Goal: Task Accomplishment & Management: Manage account settings

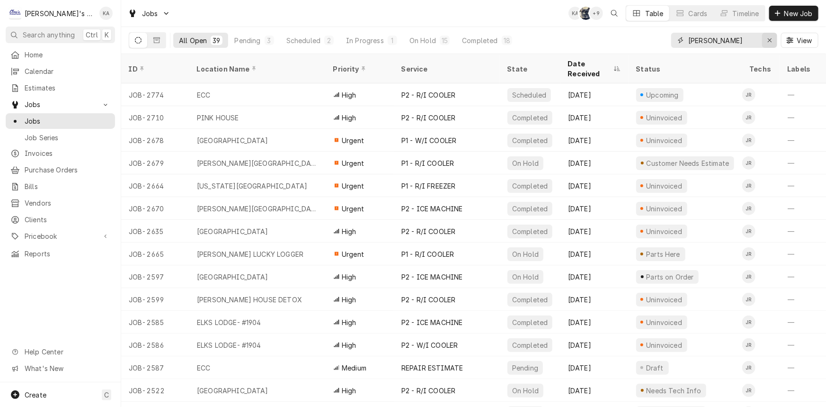
click at [765, 42] on div "Erase input" at bounding box center [769, 40] width 9 height 9
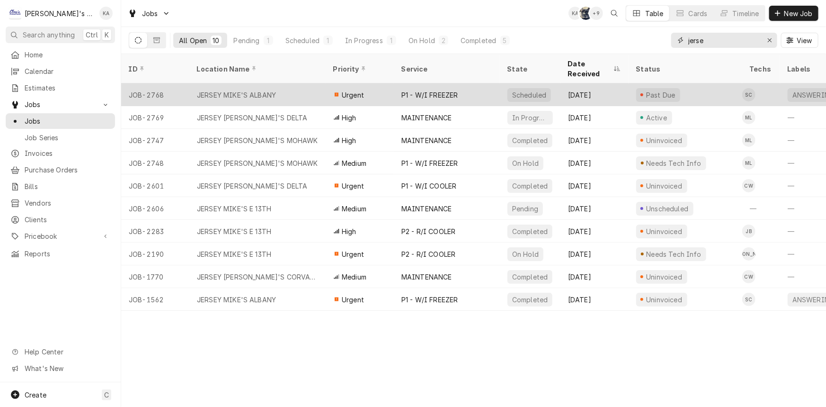
type input "jerse"
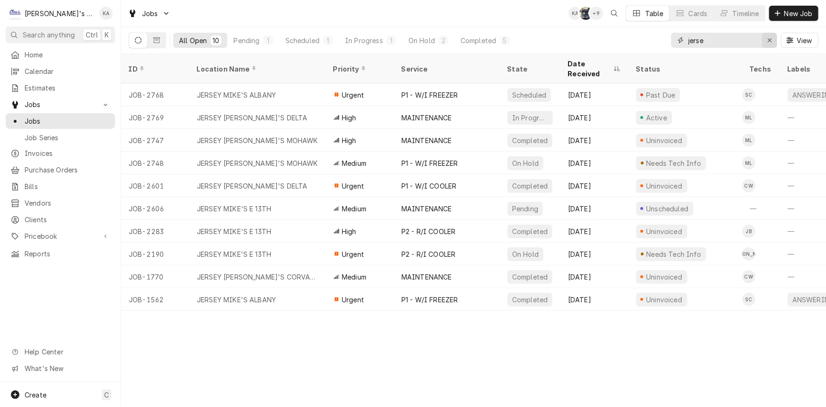
click at [764, 42] on button "Erase input" at bounding box center [769, 40] width 15 height 15
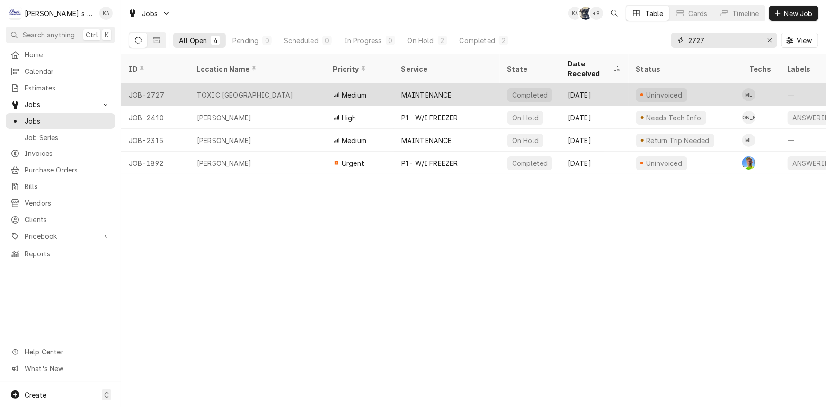
type input "2727"
click at [285, 83] on div "TOXIC SPRINGFIELD" at bounding box center [257, 94] width 136 height 23
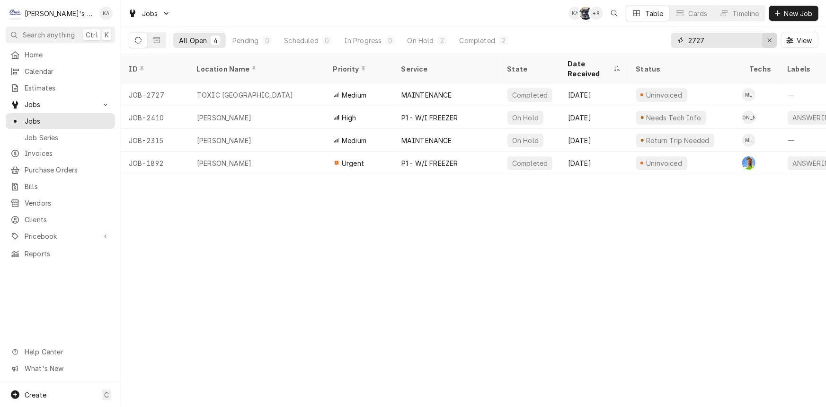
click at [771, 37] on icon "Erase input" at bounding box center [769, 40] width 5 height 7
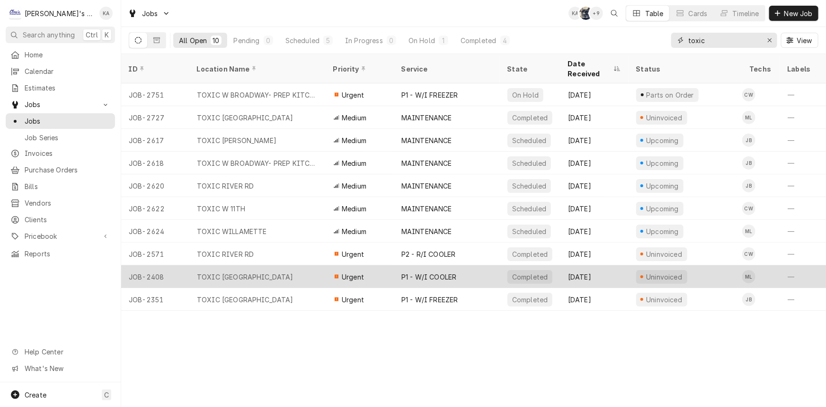
type input "toxic"
click at [272, 265] on div "TOXIC SPRINGFIELD" at bounding box center [257, 276] width 136 height 23
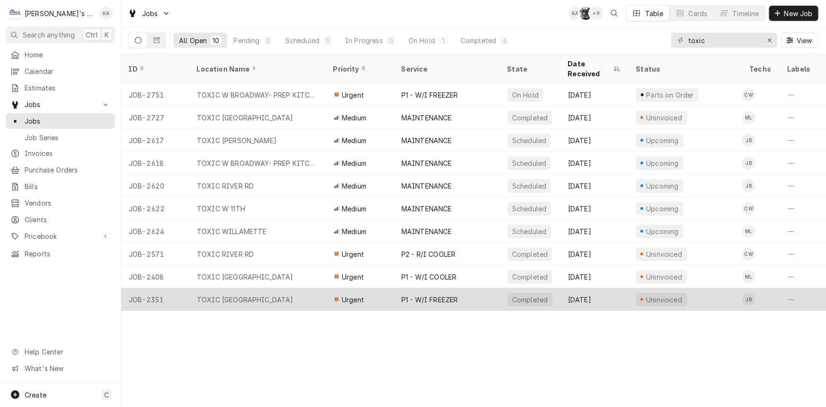
click at [262, 288] on div "TOXIC SPRINGFIELD" at bounding box center [257, 299] width 136 height 23
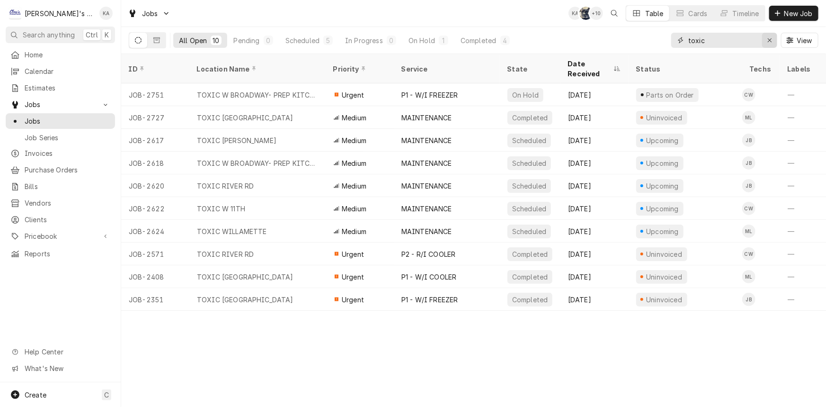
click at [766, 42] on div "Erase input" at bounding box center [769, 40] width 9 height 9
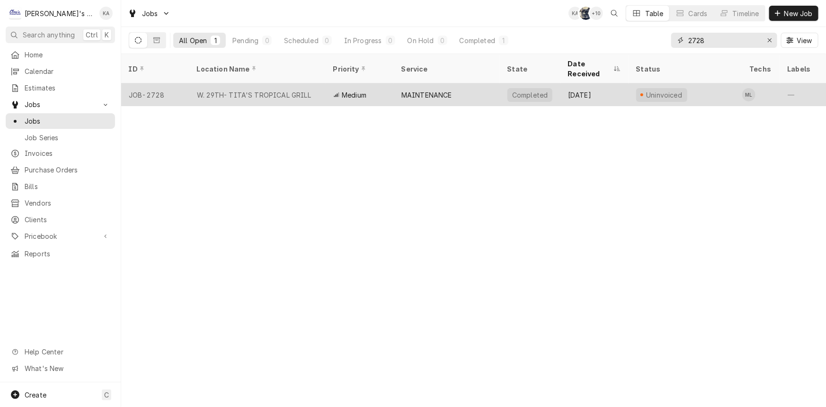
type input "2728"
click at [441, 90] on div "MAINTENANCE" at bounding box center [426, 95] width 51 height 10
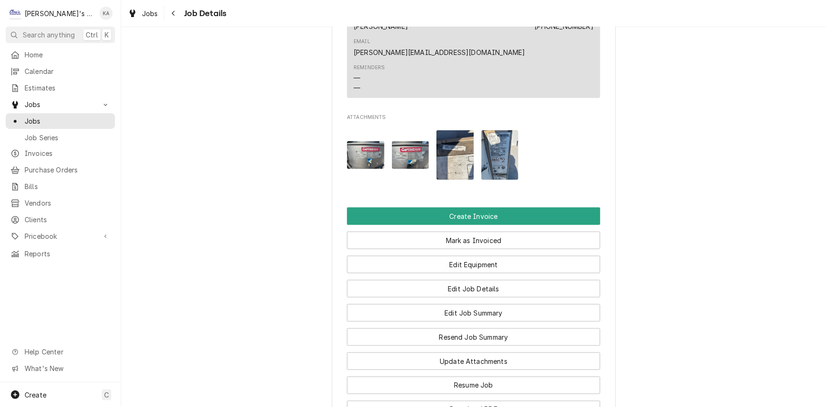
scroll to position [516, 0]
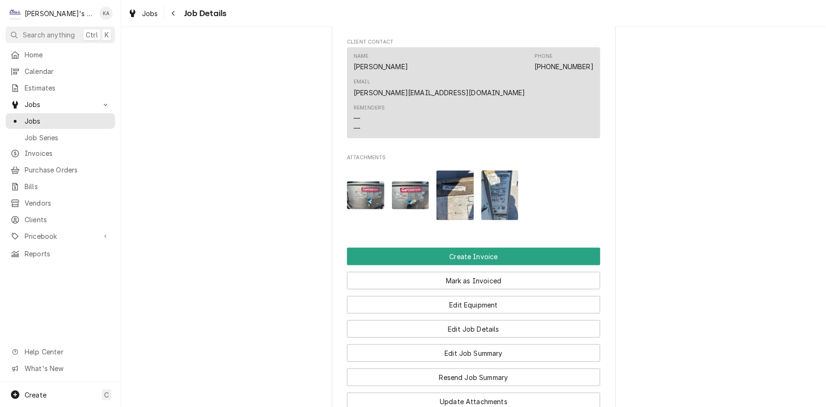
click at [505, 170] on img "Attachments" at bounding box center [499, 195] width 37 height 50
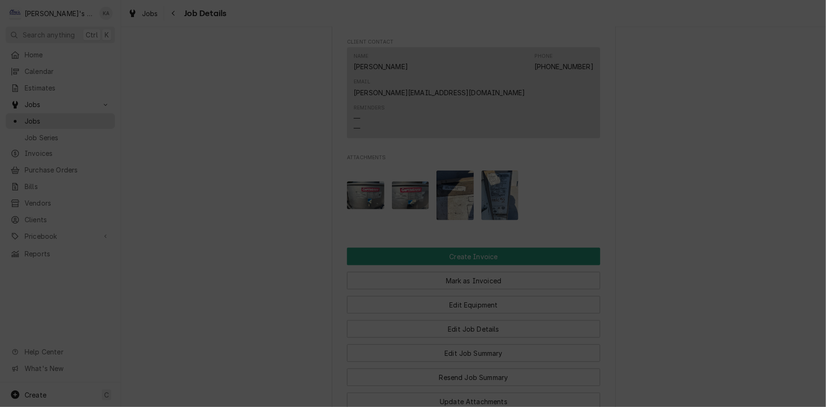
click at [494, 53] on button "button" at bounding box center [492, 59] width 15 height 15
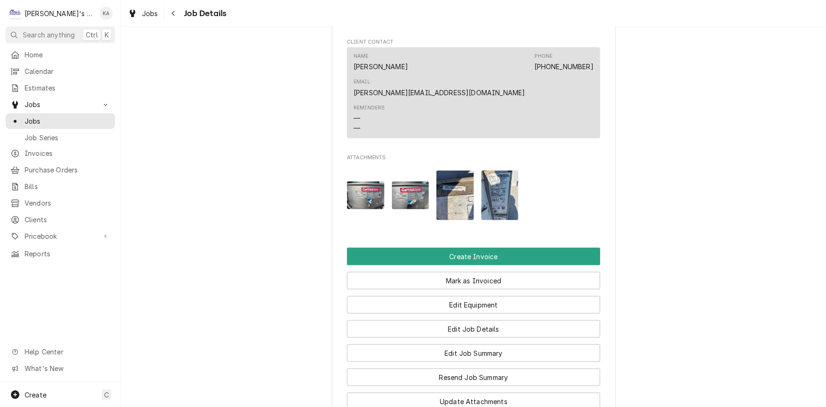
click at [465, 170] on img "Attachments" at bounding box center [454, 195] width 37 height 50
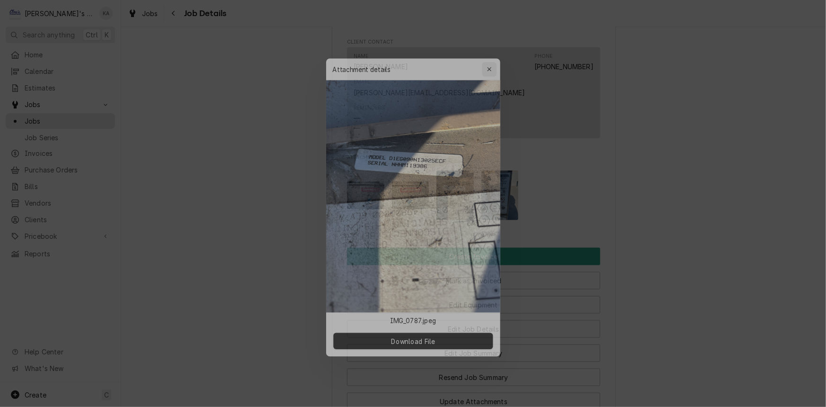
click at [494, 56] on icon "button" at bounding box center [492, 59] width 5 height 7
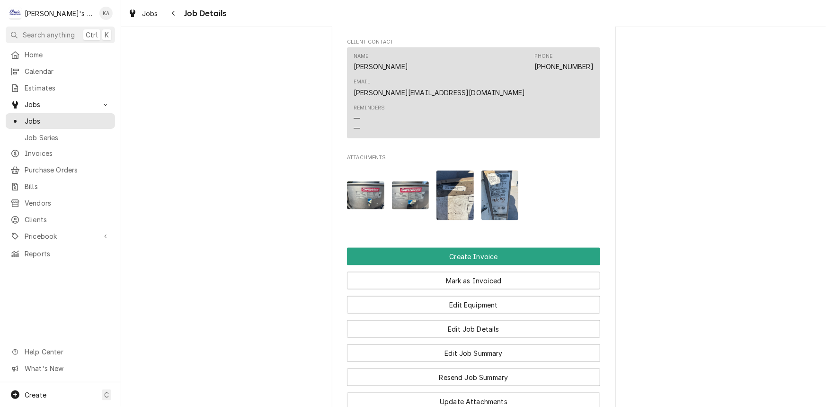
click at [412, 181] on img "Attachments" at bounding box center [410, 195] width 37 height 28
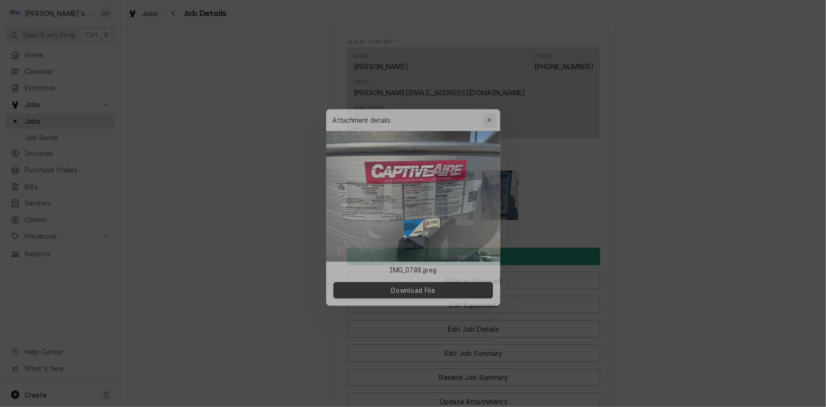
click at [496, 106] on button "button" at bounding box center [492, 112] width 15 height 15
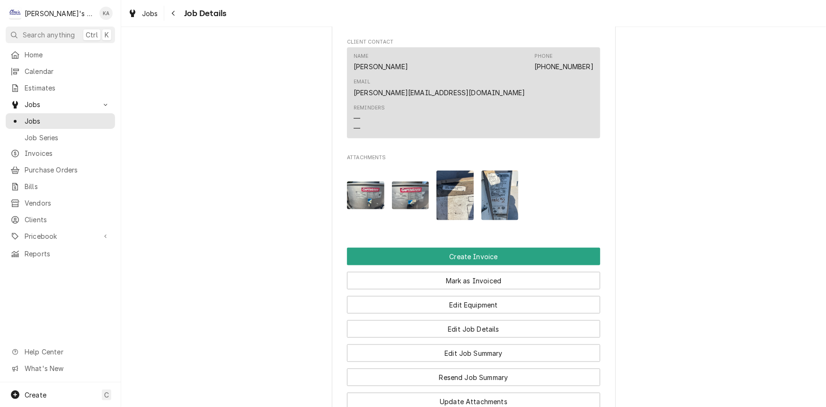
click at [356, 183] on img "Attachments" at bounding box center [365, 195] width 37 height 28
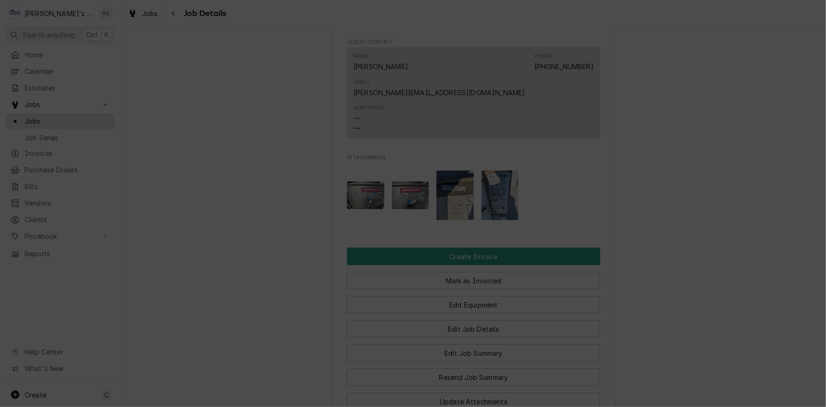
click at [488, 116] on div "button" at bounding box center [492, 111] width 9 height 9
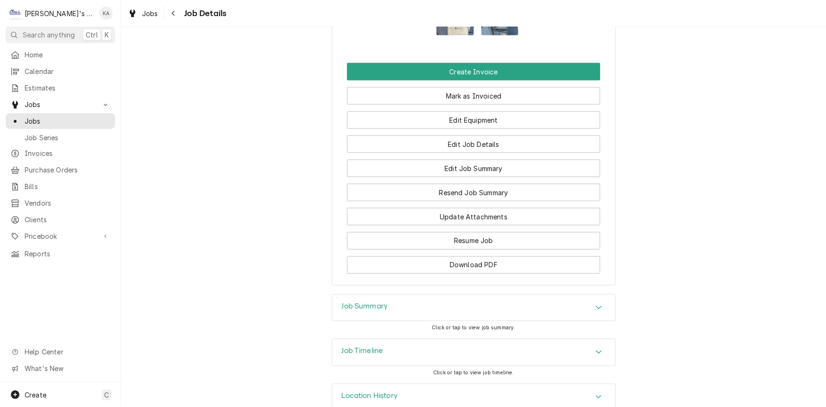
scroll to position [705, 0]
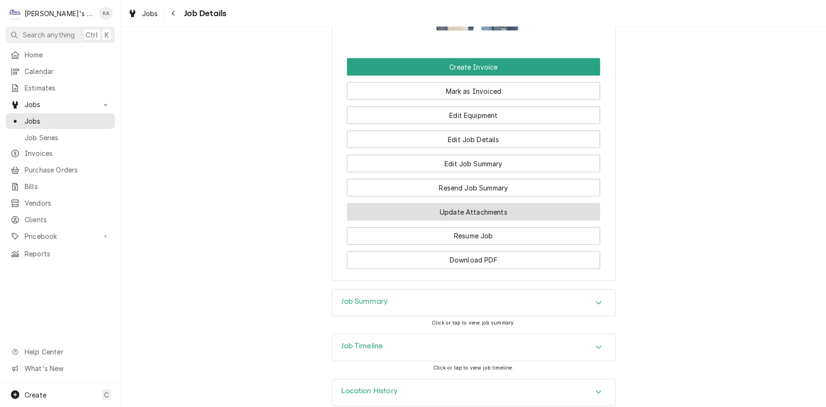
click at [511, 203] on button "Update Attachments" at bounding box center [473, 212] width 253 height 18
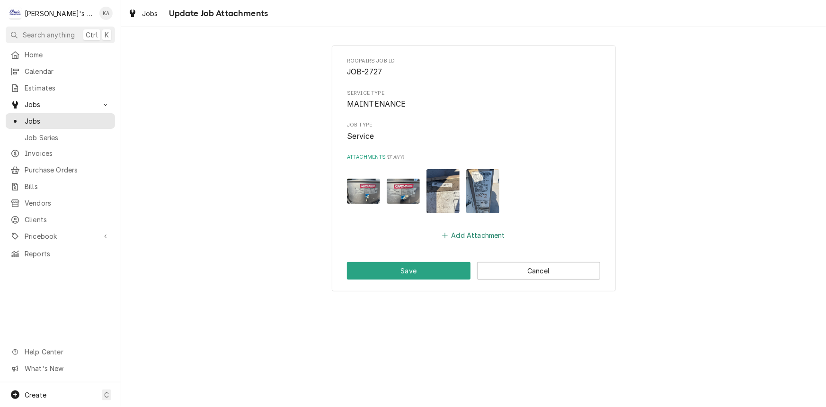
click at [451, 233] on button "Add Attachment" at bounding box center [474, 235] width 66 height 13
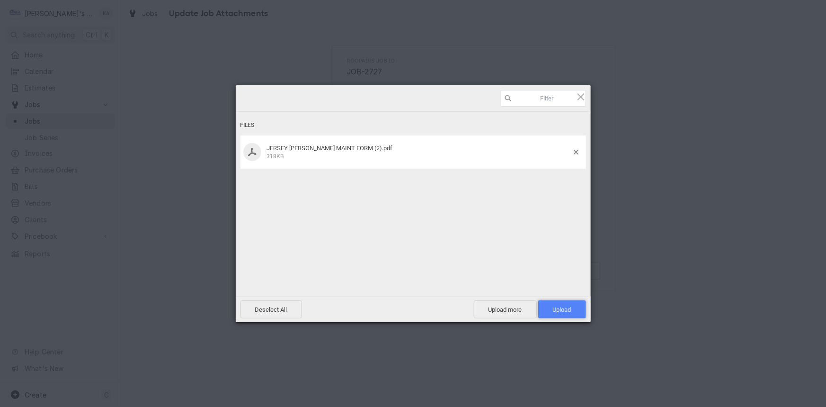
click at [554, 302] on span "Upload 1" at bounding box center [562, 309] width 48 height 18
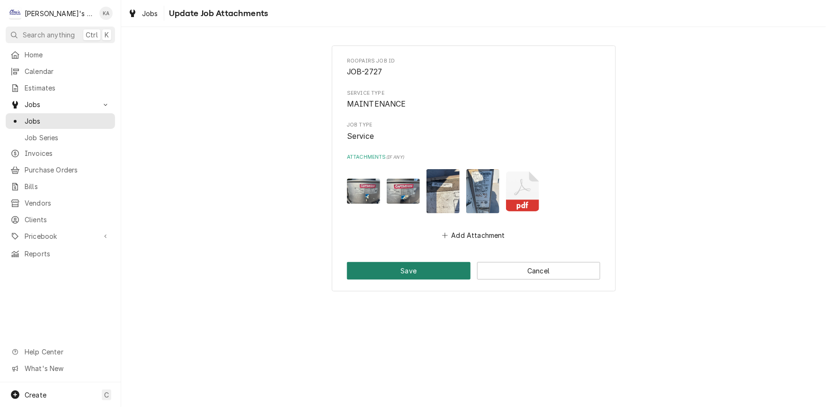
click at [407, 273] on button "Save" at bounding box center [409, 271] width 124 height 18
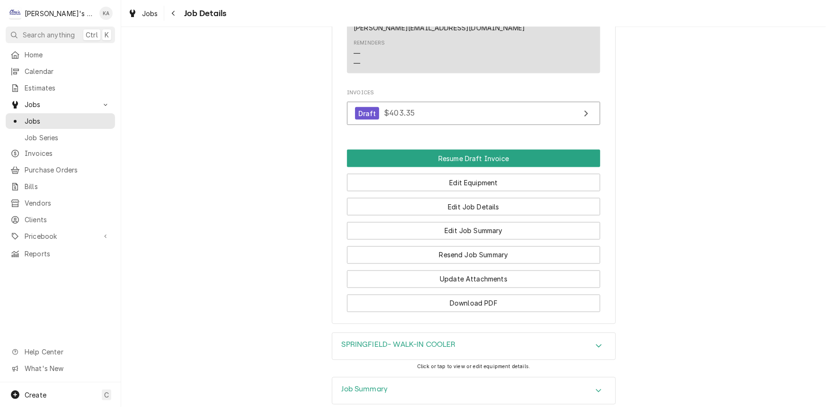
scroll to position [810, 0]
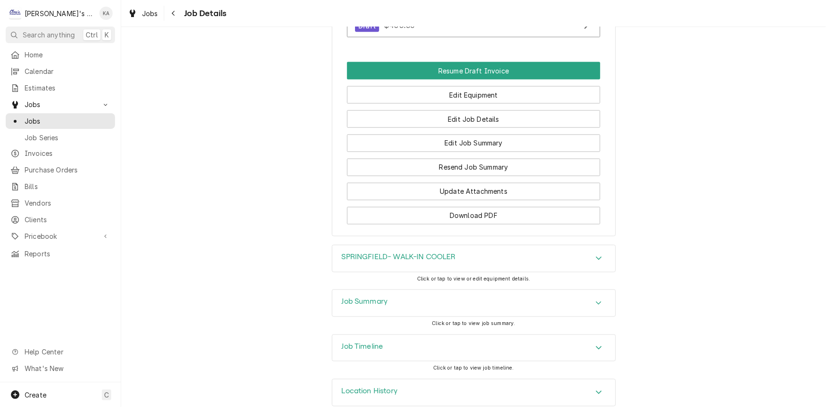
click at [450, 253] on h3 "SPRINGFIELD- WALK-IN COOLER" at bounding box center [399, 257] width 114 height 9
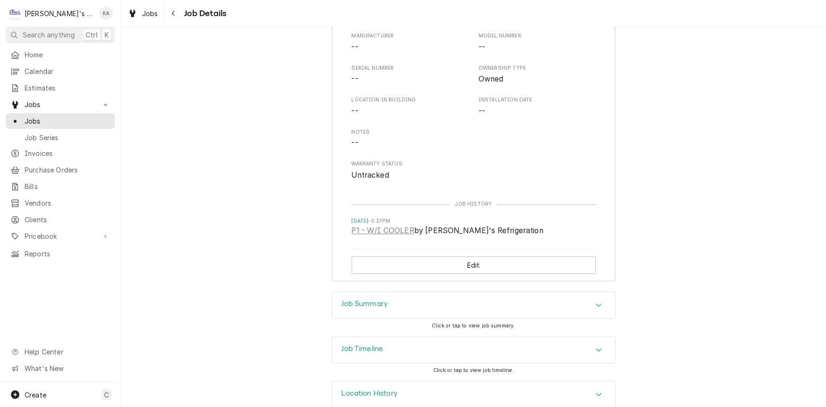
scroll to position [1093, 0]
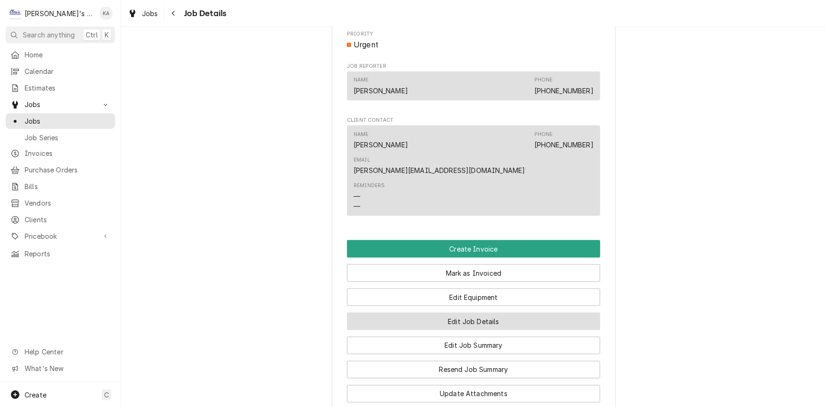
scroll to position [808, 0]
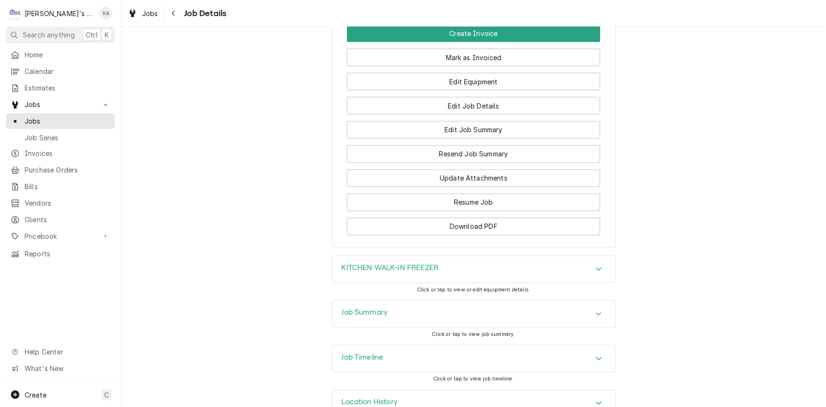
click at [446, 256] on div "KITCHEN WALK-IN FREEZER" at bounding box center [473, 269] width 283 height 27
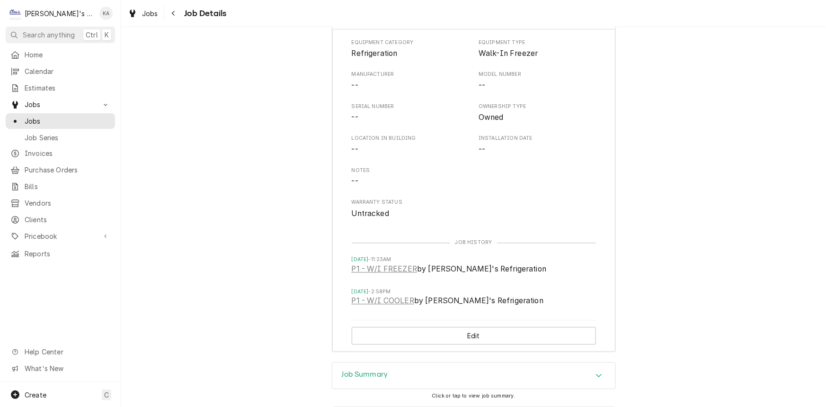
scroll to position [1066, 0]
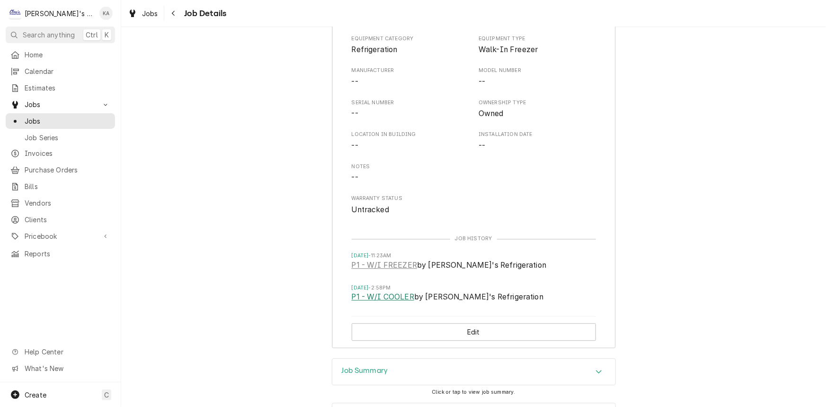
click at [389, 291] on link "P1 - W/I COOLER" at bounding box center [383, 296] width 62 height 11
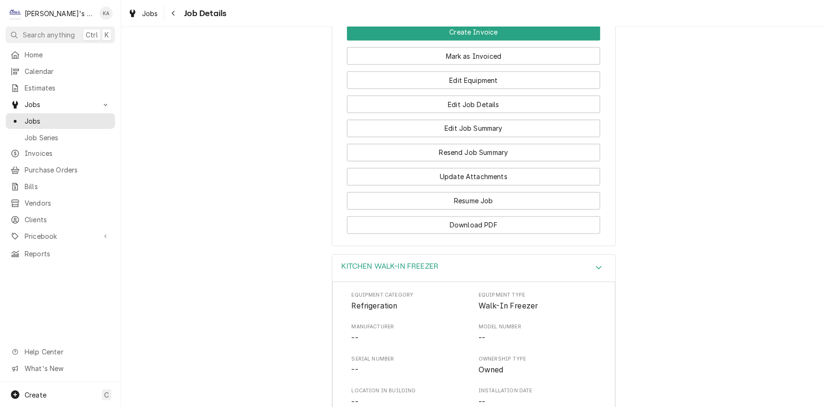
scroll to position [636, 0]
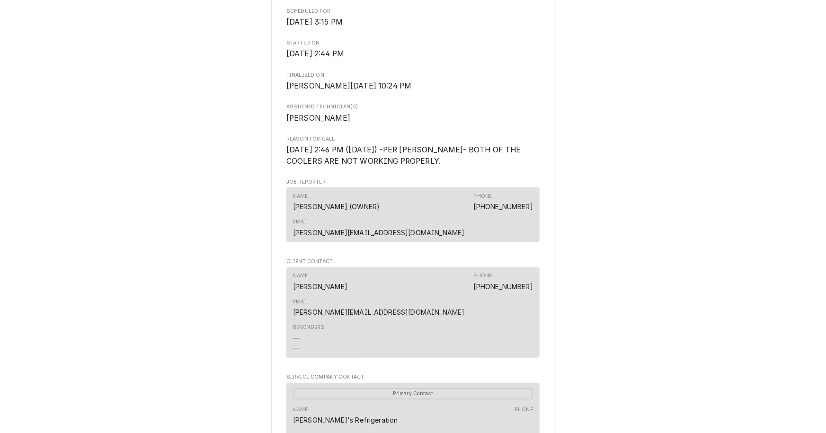
scroll to position [473, 0]
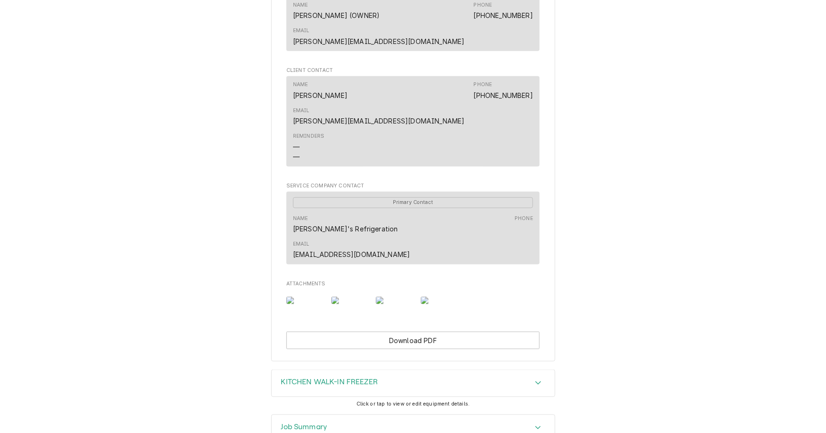
click at [293, 297] on img "Attachments" at bounding box center [304, 301] width 37 height 8
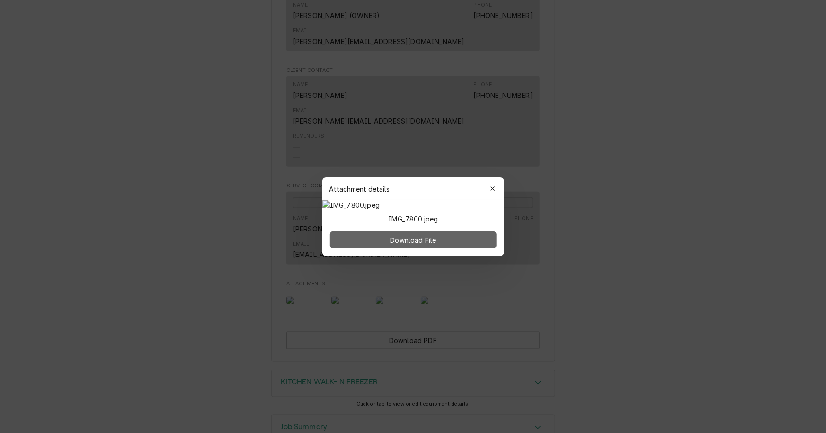
click at [408, 245] on span "Download File" at bounding box center [413, 240] width 50 height 10
click at [493, 186] on icon "button" at bounding box center [492, 189] width 5 height 7
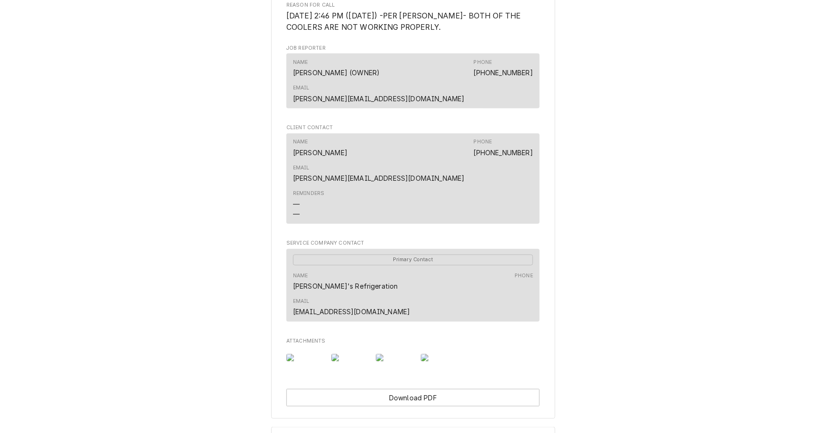
scroll to position [522, 0]
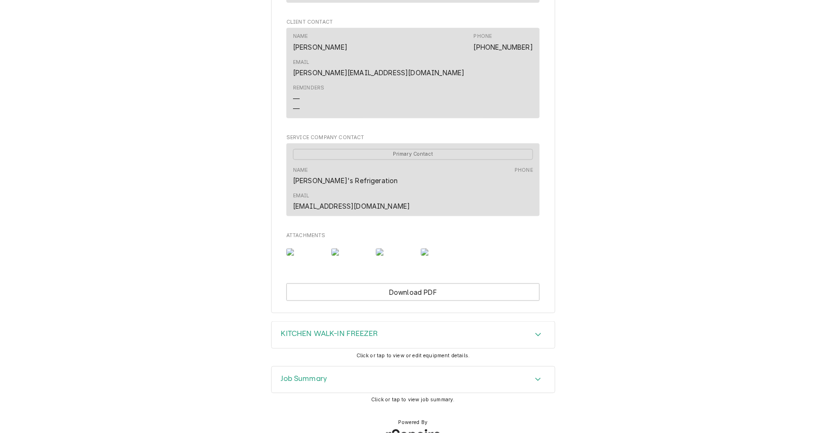
click at [284, 329] on div "KITCHEN WALK-IN FREEZER" at bounding box center [329, 334] width 97 height 11
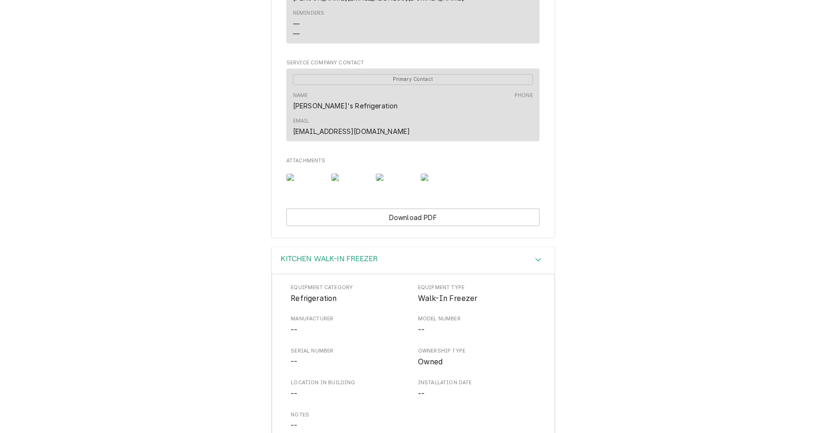
click at [404, 247] on div "KITCHEN WALK-IN FREEZER" at bounding box center [413, 260] width 283 height 27
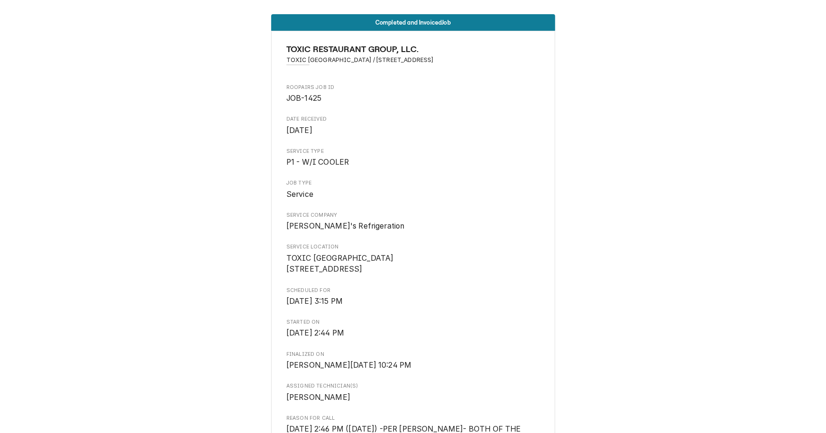
scroll to position [0, 0]
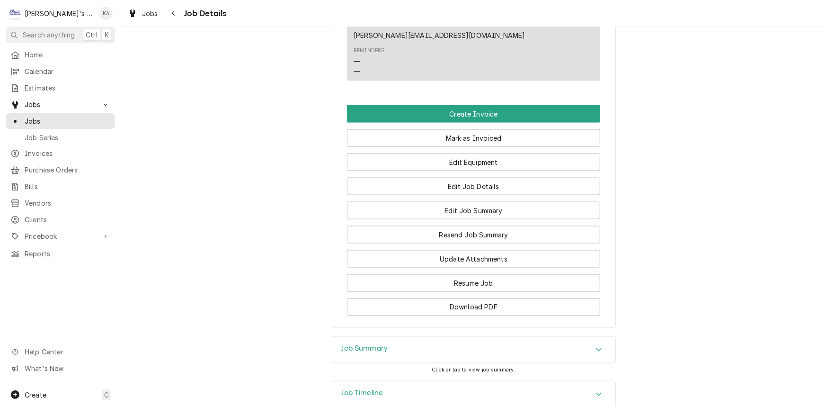
scroll to position [674, 0]
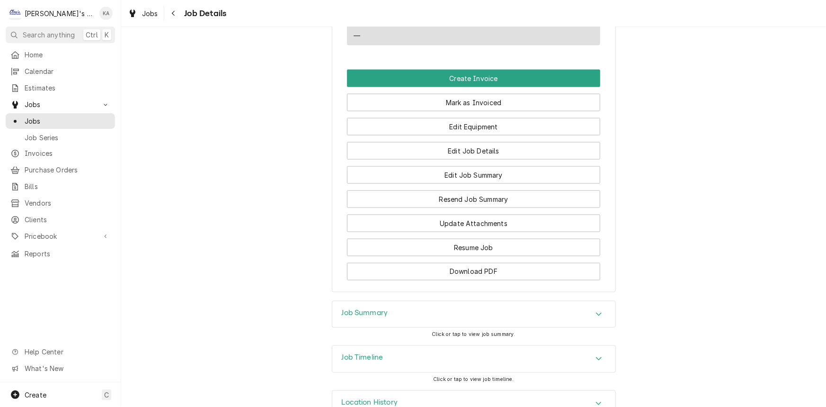
click at [492, 301] on div "Job Summary" at bounding box center [473, 314] width 283 height 27
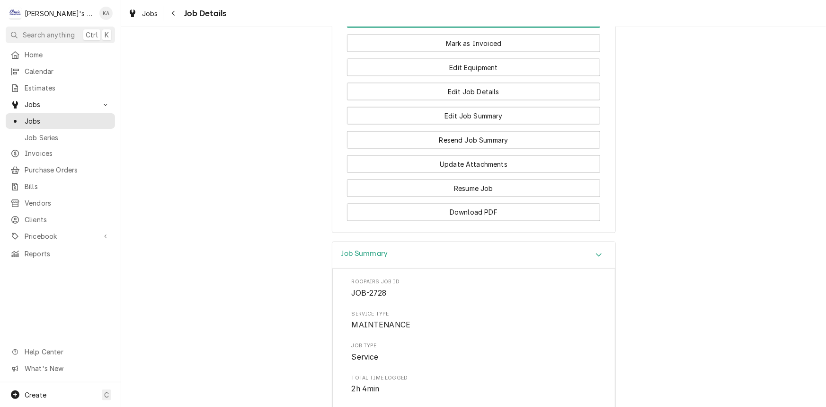
scroll to position [731, 0]
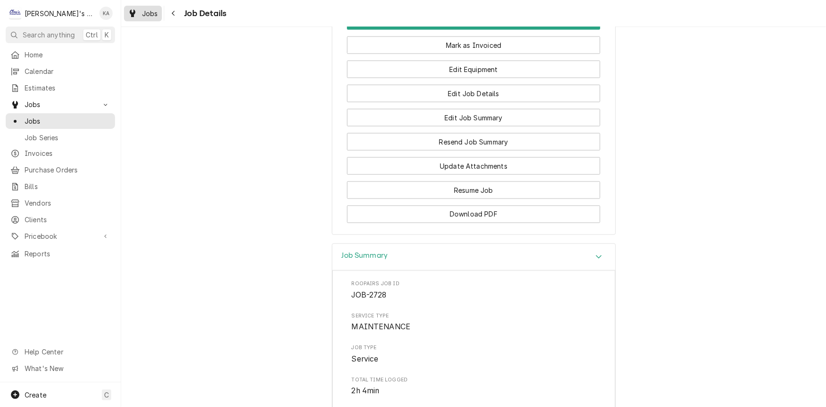
click at [147, 14] on span "Jobs" at bounding box center [150, 14] width 16 height 10
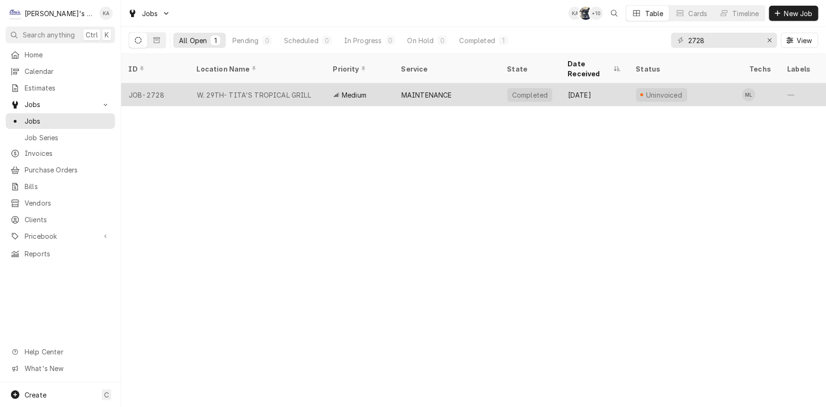
click at [298, 90] on div "W. 29TH- TITA'S TROPICAL GRILL" at bounding box center [254, 95] width 114 height 10
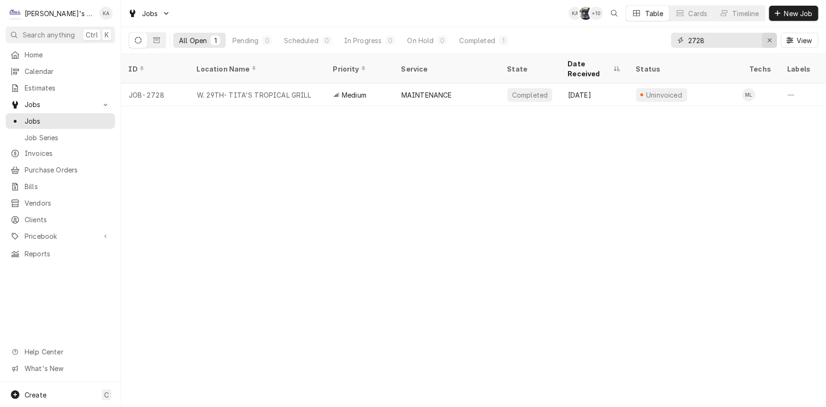
click at [773, 42] on div "Erase input" at bounding box center [769, 40] width 9 height 9
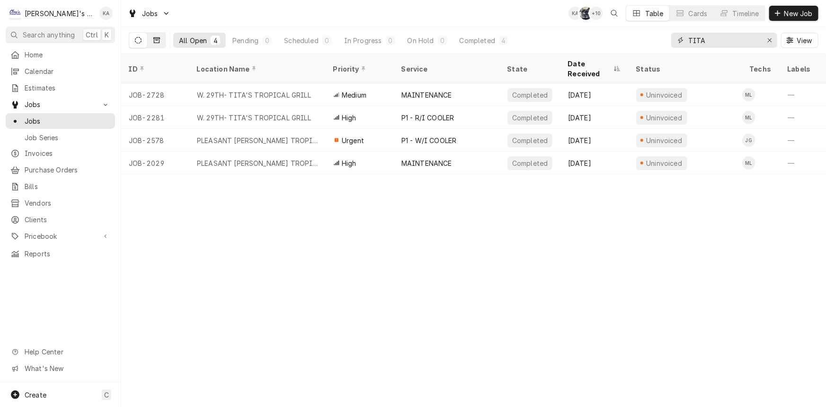
type input "TITA"
click at [150, 41] on button "Dynamic Content Wrapper" at bounding box center [157, 40] width 18 height 15
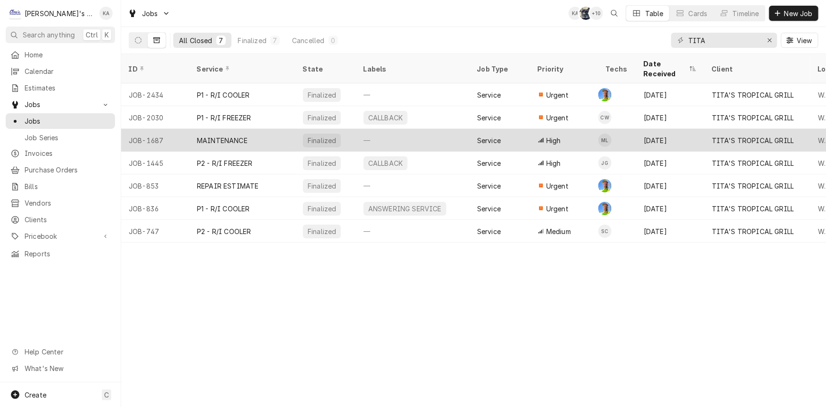
click at [429, 129] on div "—" at bounding box center [413, 140] width 114 height 23
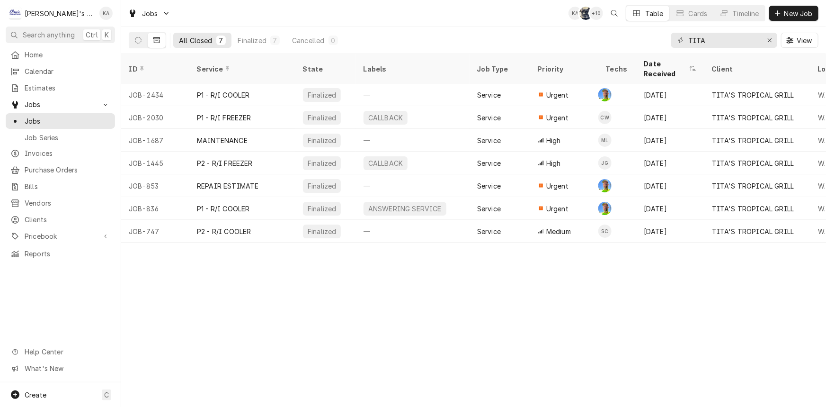
click at [779, 42] on div "TITA View" at bounding box center [744, 40] width 147 height 27
click at [772, 40] on icon "Erase input" at bounding box center [769, 40] width 5 height 7
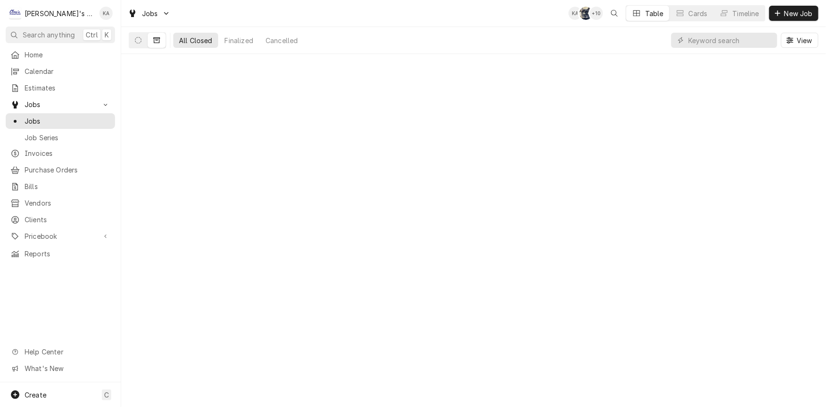
click at [596, 43] on div "All Closed Finalized Cancelled View" at bounding box center [474, 40] width 690 height 27
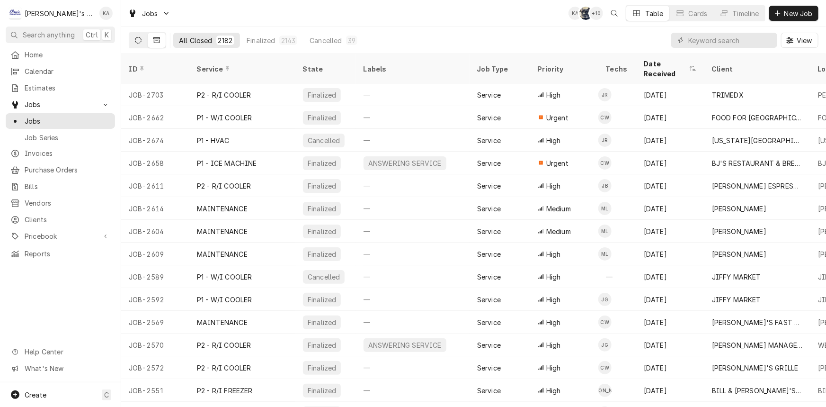
click at [143, 40] on button "Dynamic Content Wrapper" at bounding box center [138, 40] width 18 height 15
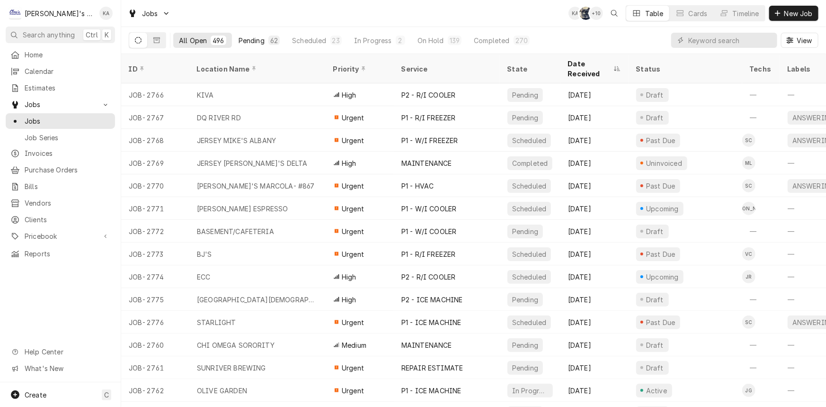
click at [259, 36] on div "Pending" at bounding box center [252, 41] width 26 height 10
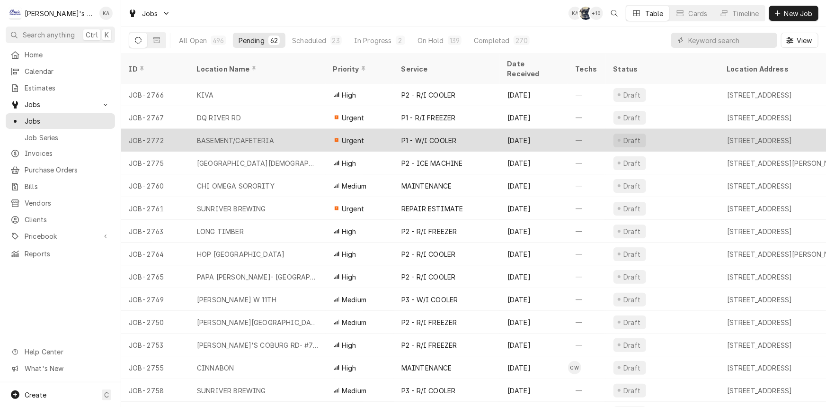
click at [287, 129] on div "BASEMENT/CAFETERIA" at bounding box center [257, 140] width 136 height 23
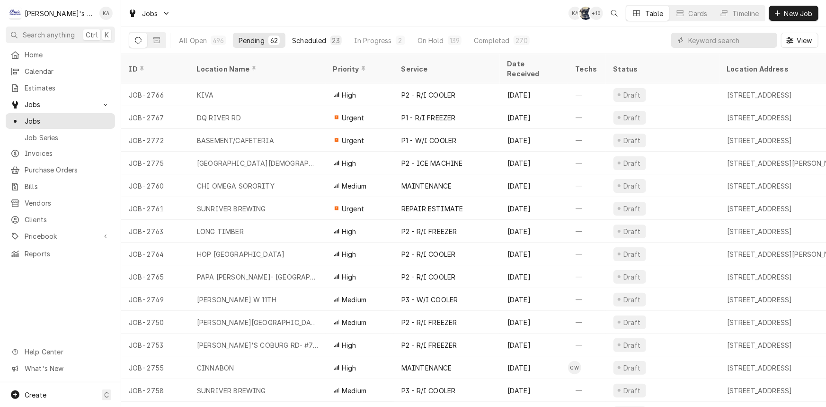
click at [308, 46] on button "Scheduled 23" at bounding box center [316, 40] width 61 height 15
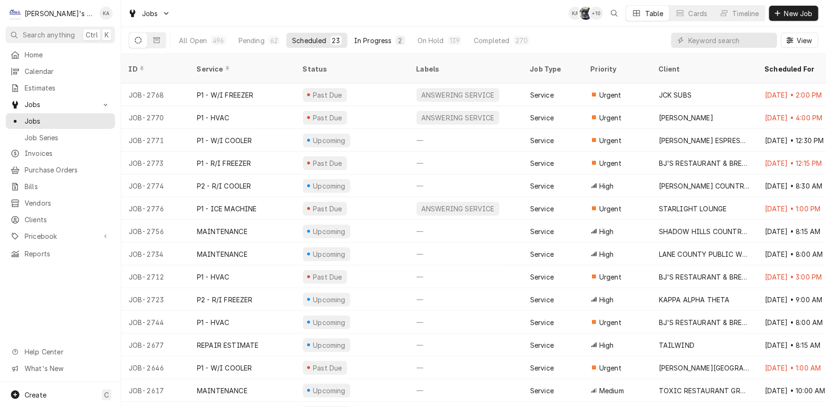
click at [362, 43] on div "In Progress" at bounding box center [373, 41] width 38 height 10
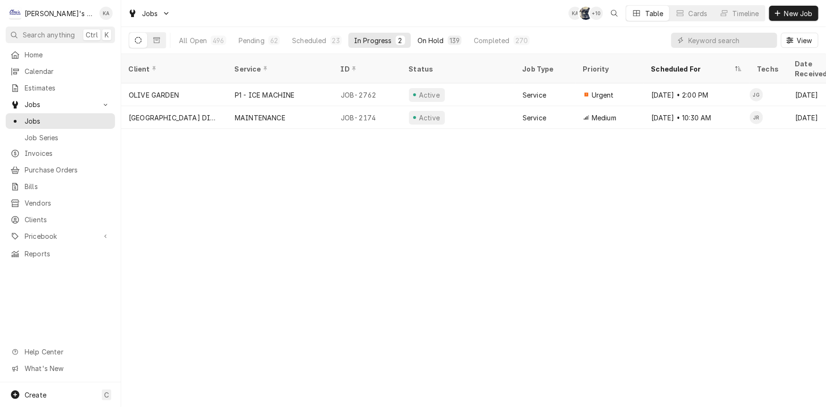
click at [426, 37] on div "On Hold" at bounding box center [431, 41] width 27 height 10
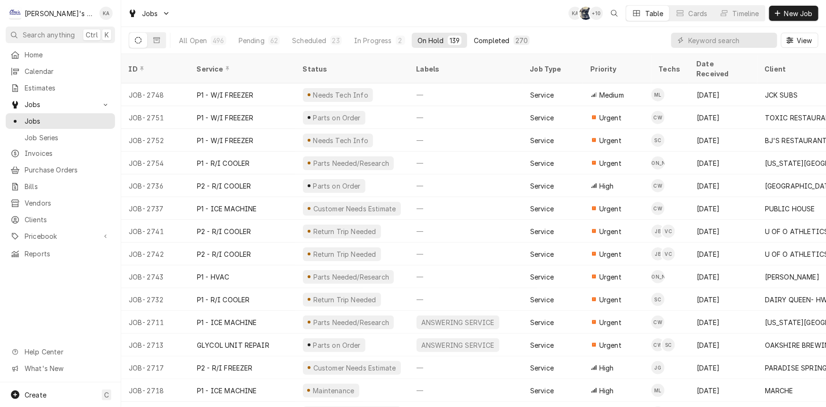
click at [496, 41] on div "Completed" at bounding box center [492, 41] width 36 height 10
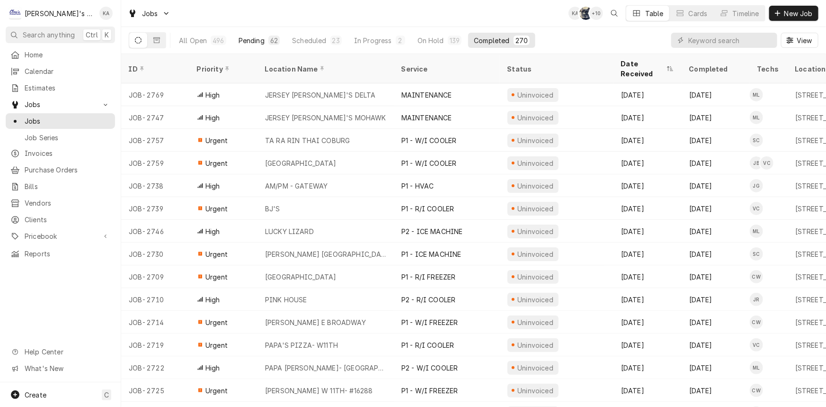
click at [239, 38] on div "Pending" at bounding box center [252, 41] width 26 height 10
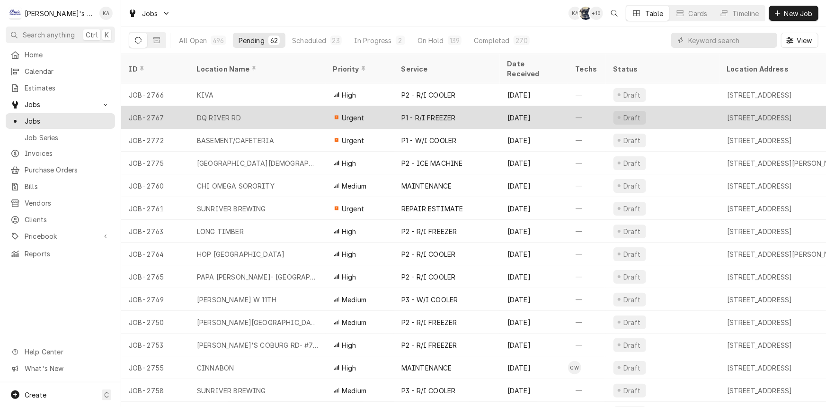
click at [281, 106] on div "DQ RIVER RD" at bounding box center [257, 117] width 136 height 23
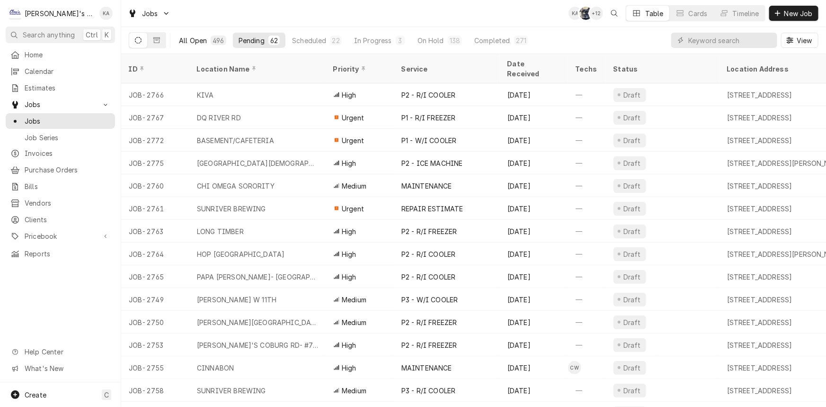
click at [208, 35] on button "All Open 496" at bounding box center [202, 40] width 59 height 15
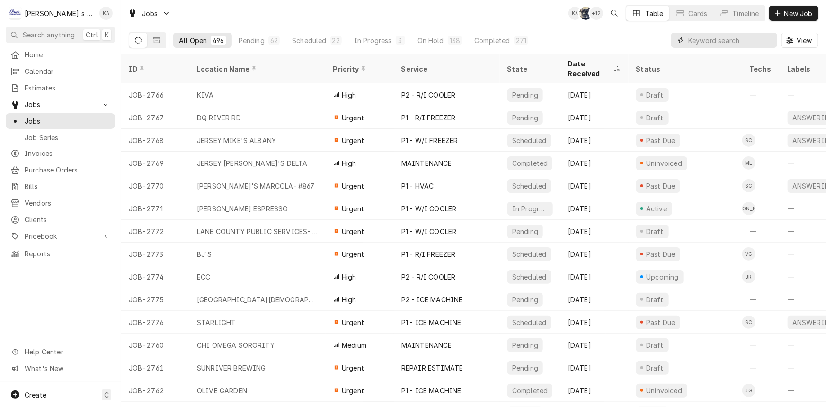
click at [731, 38] on input "Dynamic Content Wrapper" at bounding box center [730, 40] width 84 height 15
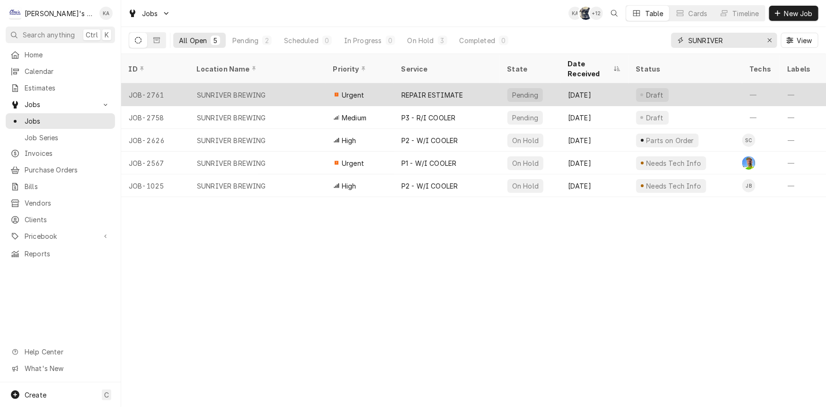
type input "SUNRIVER"
click at [312, 86] on div "SUNRIVER BREWING" at bounding box center [257, 94] width 136 height 23
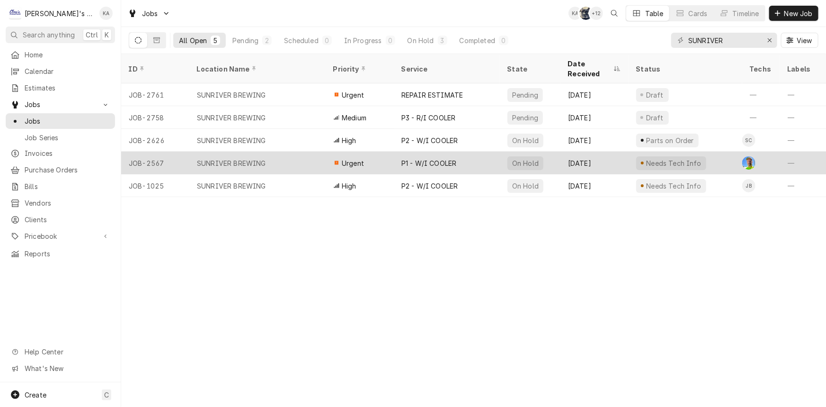
click at [445, 158] on div "P1 - W/I COOLER" at bounding box center [428, 163] width 55 height 10
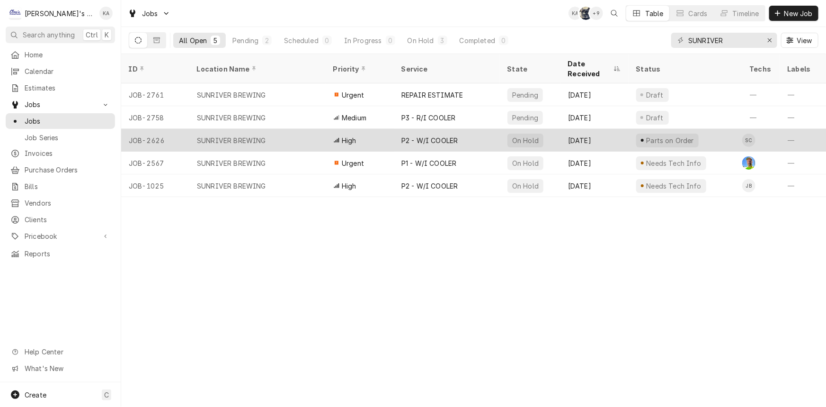
click at [396, 129] on div "P2 - W/I COOLER" at bounding box center [447, 140] width 106 height 23
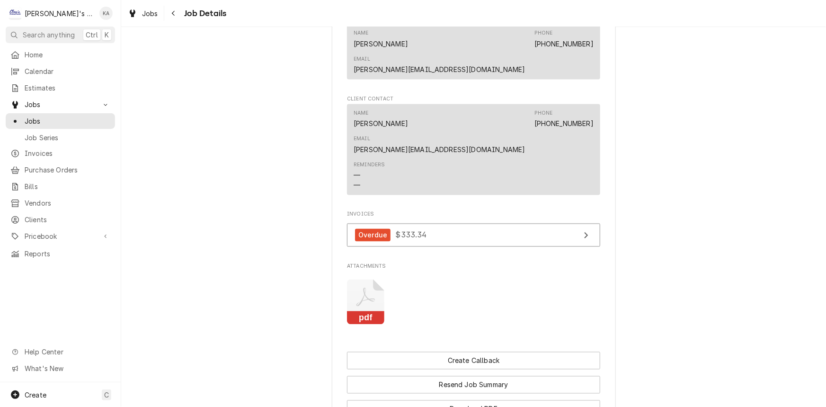
scroll to position [731, 0]
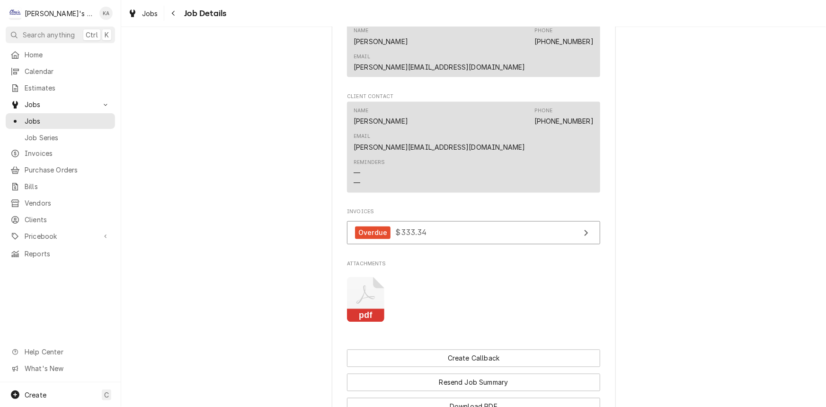
click at [360, 277] on icon "Attachments" at bounding box center [365, 299] width 37 height 45
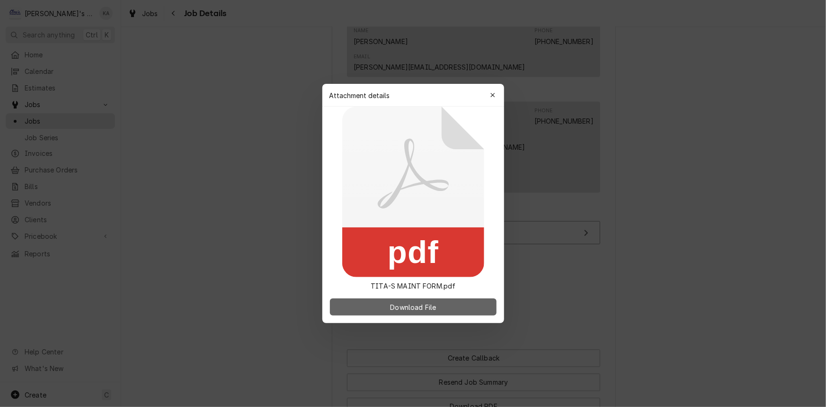
click at [397, 299] on button "Download File" at bounding box center [413, 306] width 167 height 17
click at [487, 97] on button "button" at bounding box center [492, 95] width 15 height 15
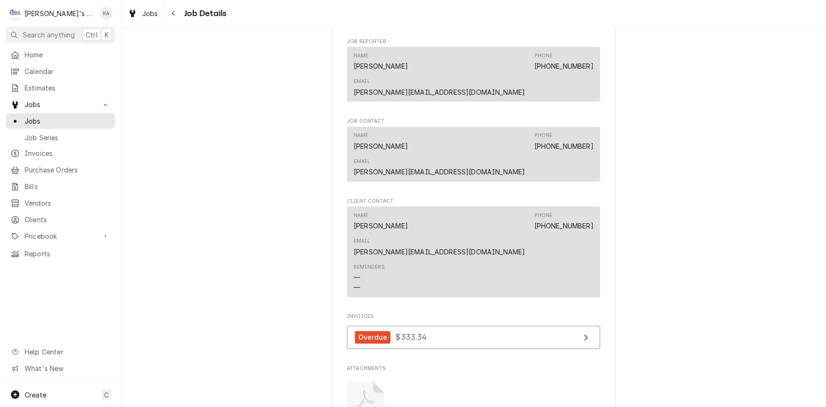
scroll to position [815, 0]
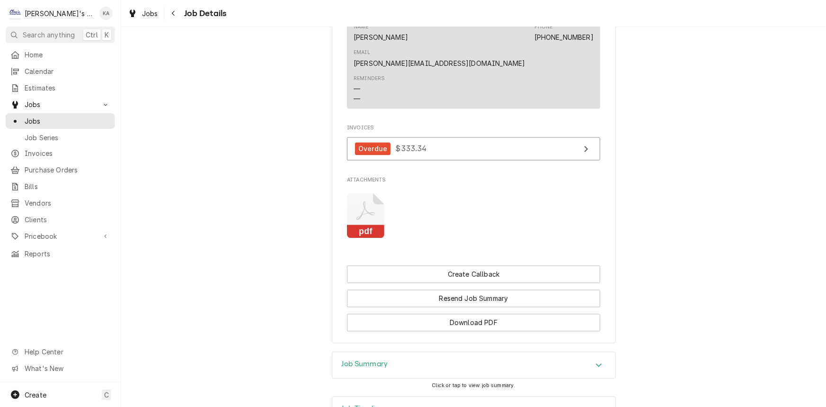
click at [360, 360] on h3 "Job Summary" at bounding box center [365, 364] width 46 height 9
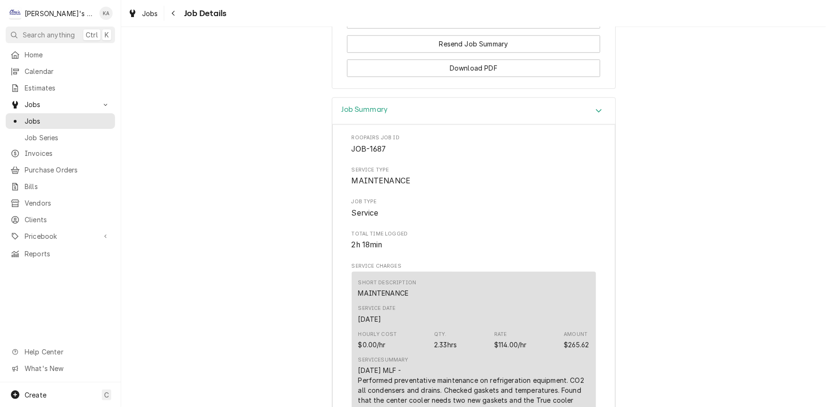
scroll to position [1074, 0]
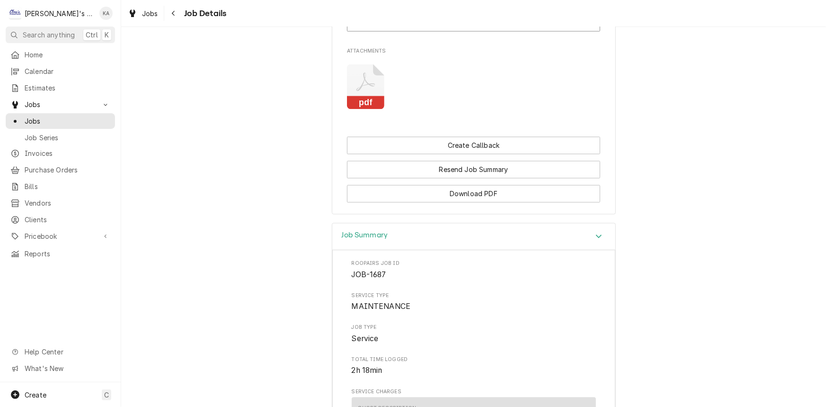
click at [449, 223] on div "Job Summary" at bounding box center [473, 236] width 283 height 27
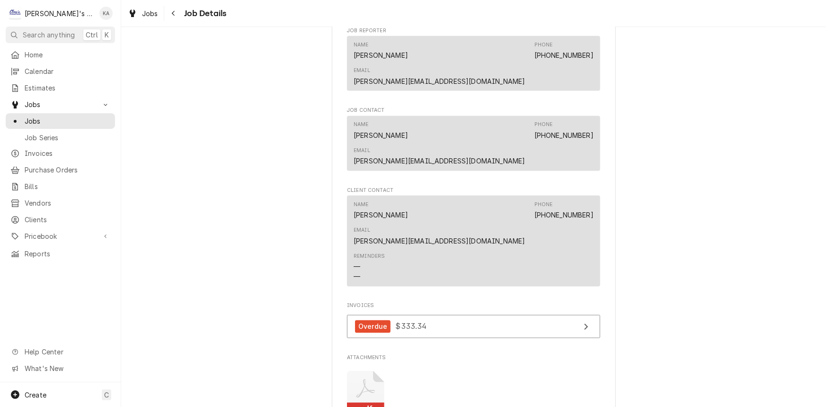
scroll to position [643, 0]
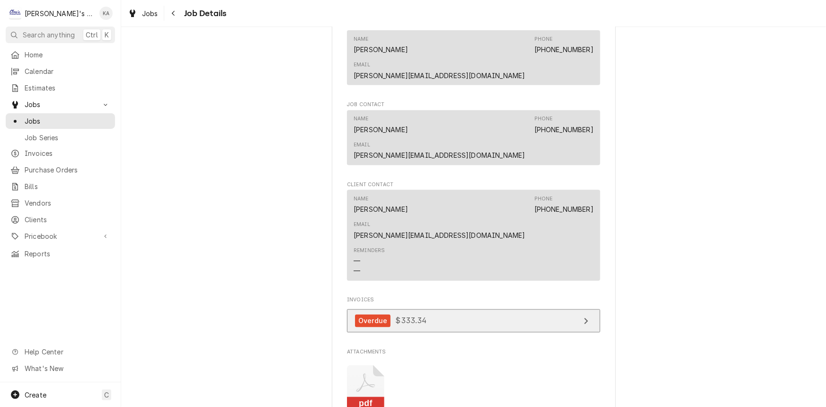
click at [426, 309] on link "Overdue $333.34" at bounding box center [473, 320] width 253 height 23
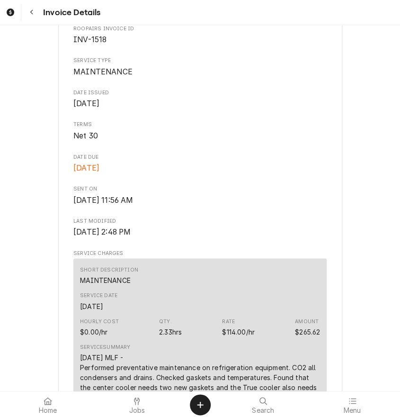
scroll to position [344, 0]
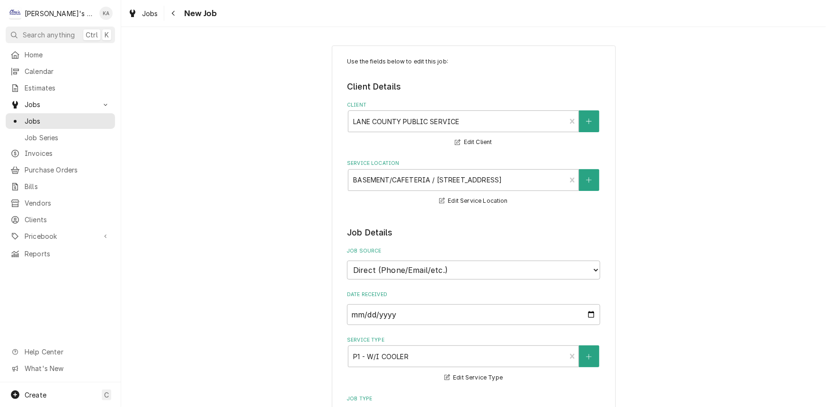
type textarea "x"
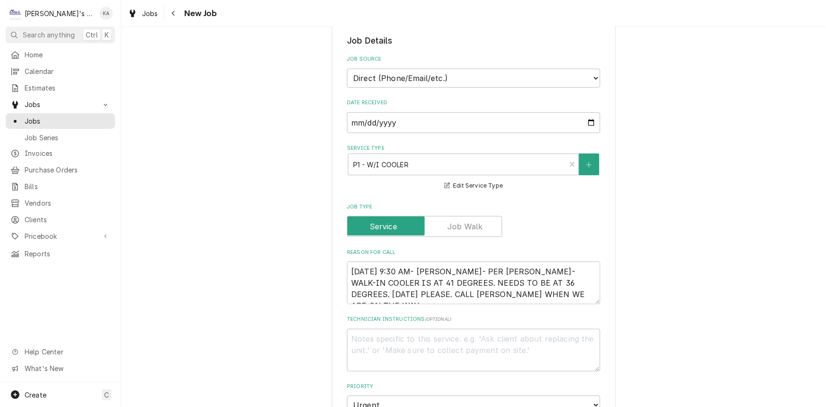
scroll to position [215, 0]
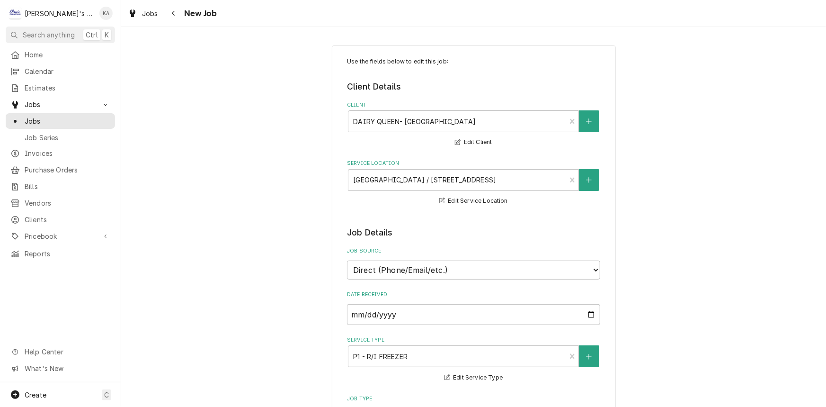
type textarea "x"
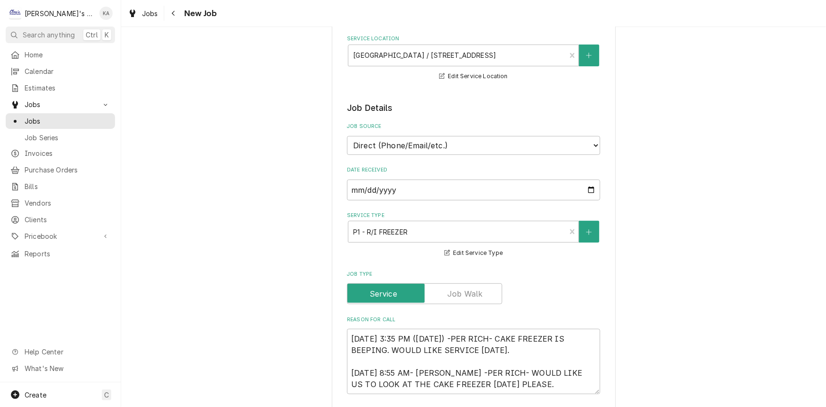
scroll to position [86, 0]
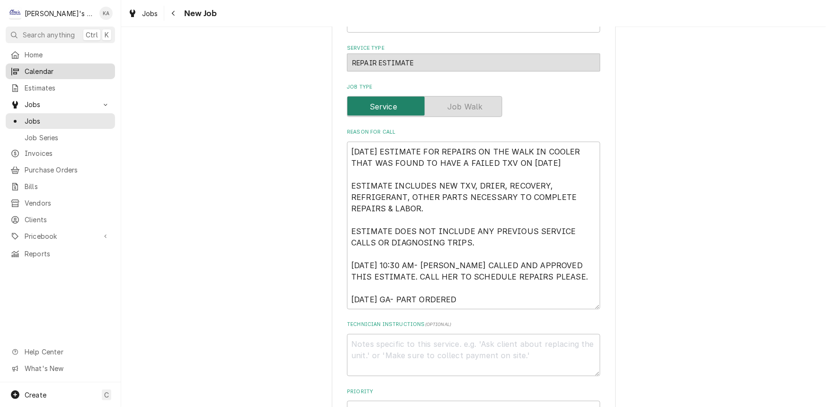
scroll to position [258, 0]
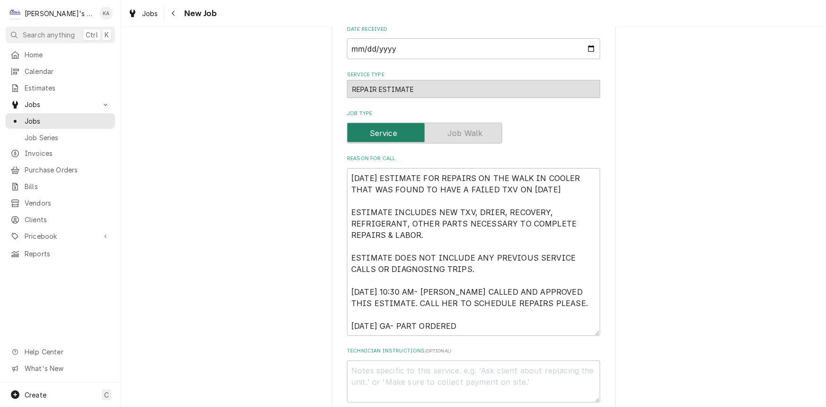
type textarea "x"
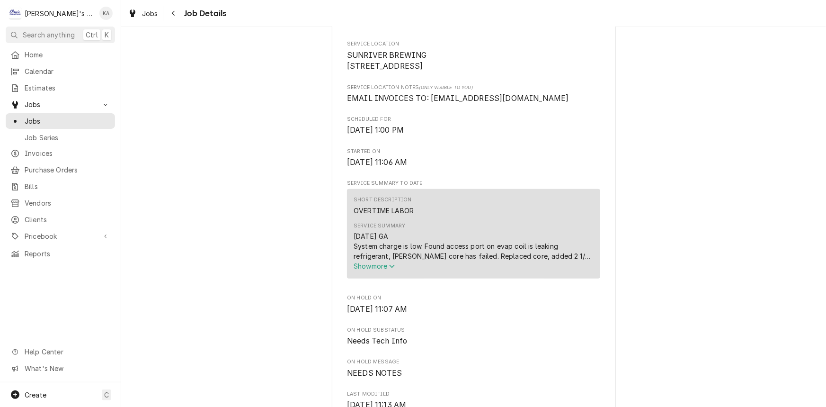
scroll to position [387, 0]
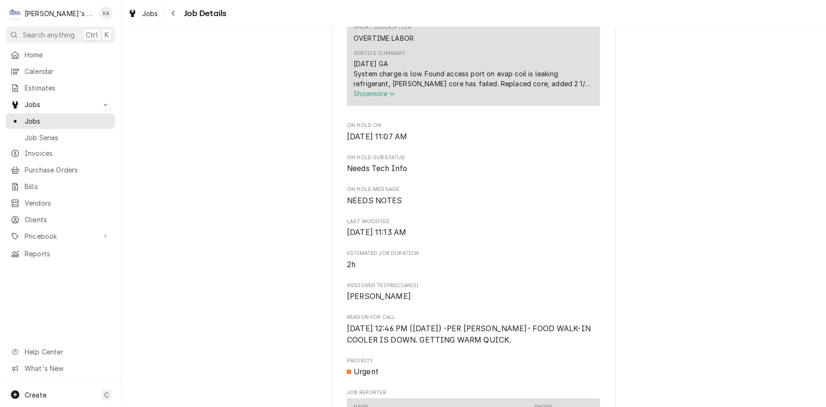
click at [373, 98] on span "Show more" at bounding box center [375, 93] width 42 height 8
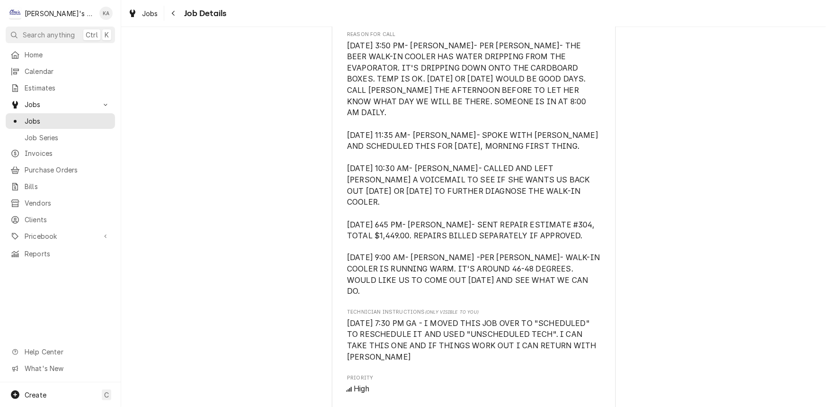
scroll to position [688, 0]
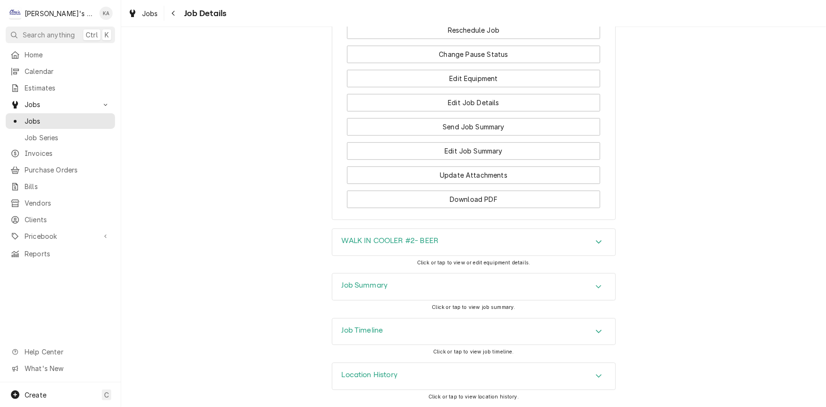
click at [386, 289] on div "Job Summary" at bounding box center [473, 286] width 283 height 27
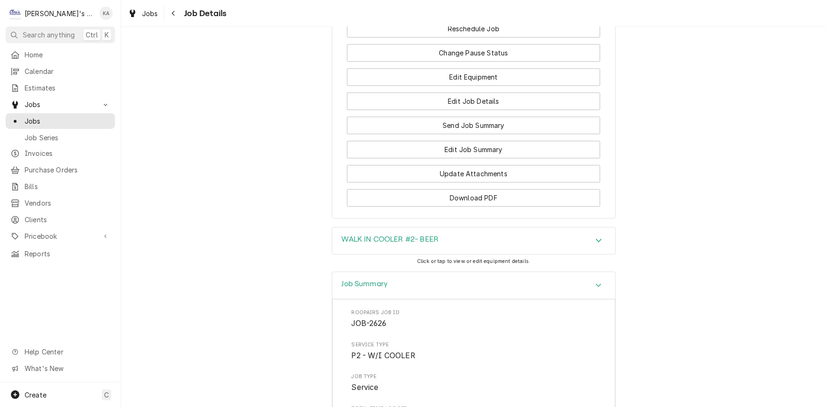
scroll to position [1334, 0]
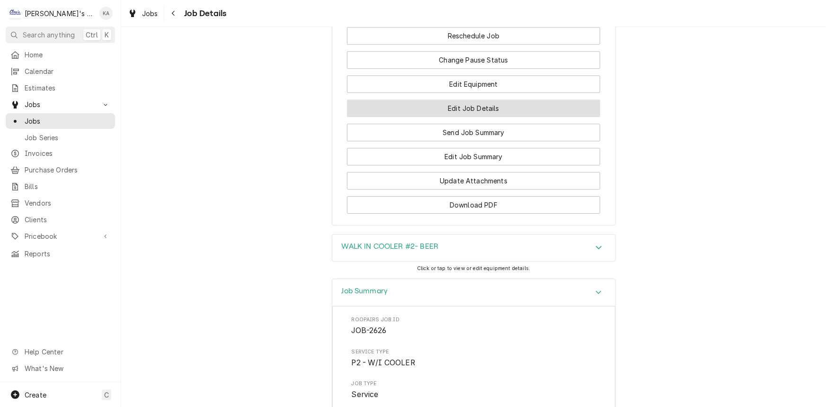
click at [486, 117] on button "Edit Job Details" at bounding box center [473, 108] width 253 height 18
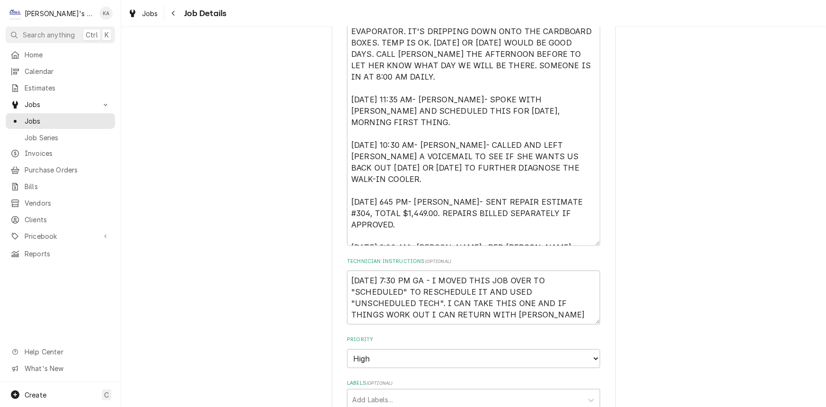
scroll to position [215, 0]
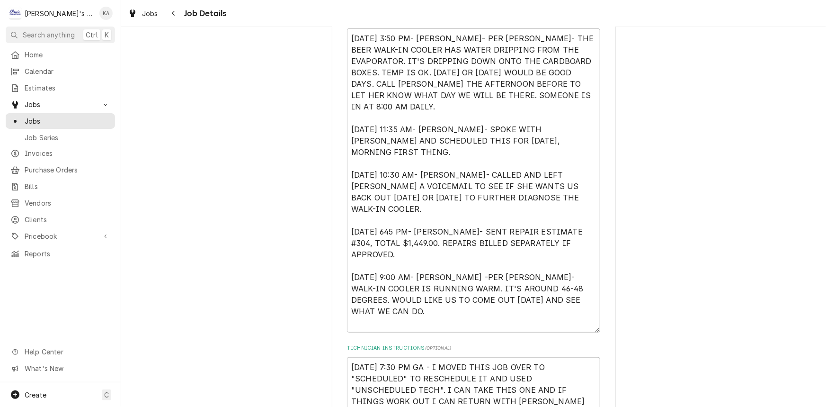
drag, startPoint x: 595, startPoint y: 274, endPoint x: 619, endPoint y: 331, distance: 62.0
click at [619, 331] on div "SUNRIVER BREWING SUNRIVER BREWING / [STREET_ADDRESS] Use the fields below to ed…" at bounding box center [473, 401] width 705 height 1158
click at [401, 289] on textarea "[DATE] 3:50 PM- [PERSON_NAME]- PER [PERSON_NAME]- THE BEER WALK-IN COOLER HAS W…" at bounding box center [473, 180] width 253 height 304
click at [560, 268] on textarea "[DATE] 3:50 PM- [PERSON_NAME]- PER [PERSON_NAME]- THE BEER WALK-IN COOLER HAS W…" at bounding box center [473, 180] width 253 height 304
type textarea "x"
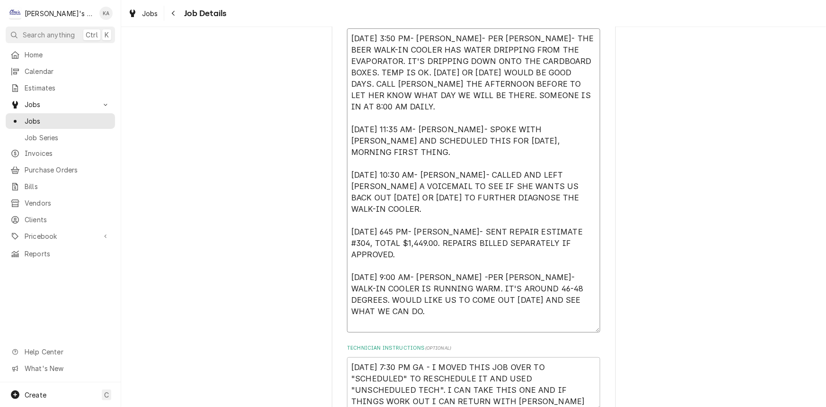
type textarea "[DATE] 3:50 PM- [PERSON_NAME]- PER [PERSON_NAME]- THE BEER WALK-IN COOLER HAS W…"
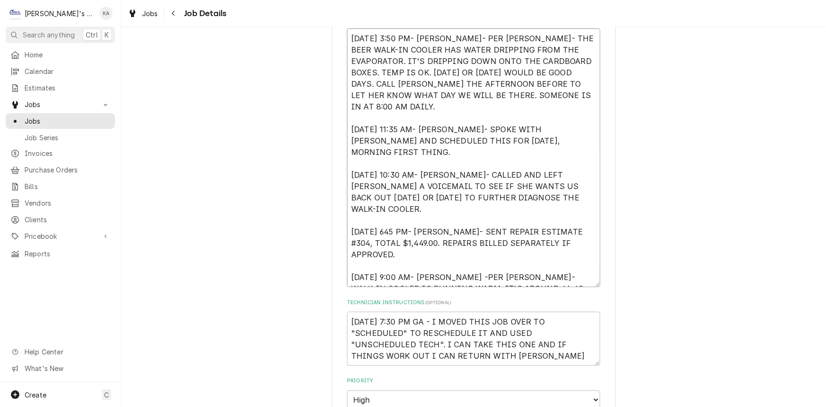
type textarea "x"
type textarea "8/8/2025 3:50 PM- SARAH- PER KATIE- THE BEER WALK-IN COOLER HAS WATER DRIPPING …"
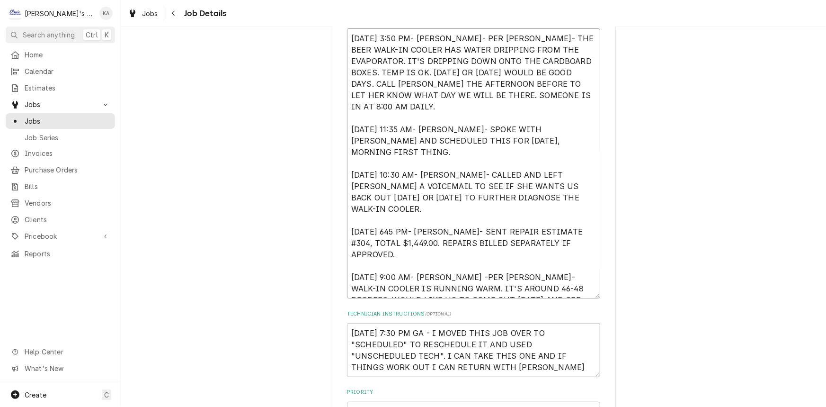
scroll to position [6, 0]
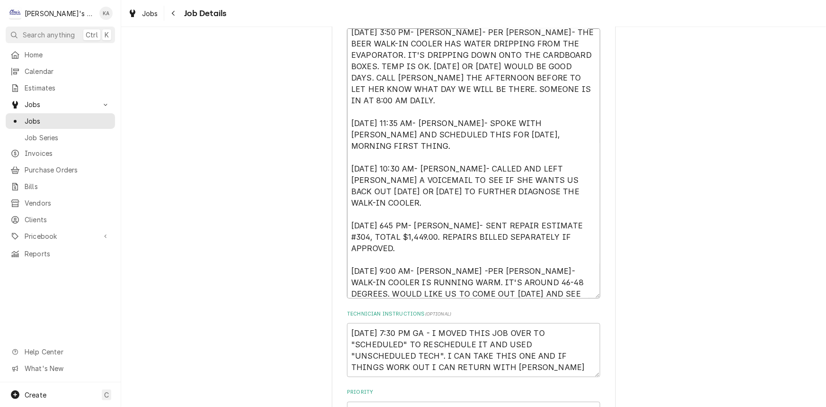
type textarea "x"
type textarea "8/8/2025 3:50 PM- SARAH- PER KATIE- THE BEER WALK-IN COOLER HAS WATER DRIPPING …"
type textarea "x"
type textarea "8/8/2025 3:50 PM- SARAH- PER KATIE- THE BEER WALK-IN COOLER HAS WATER DRIPPING …"
type textarea "x"
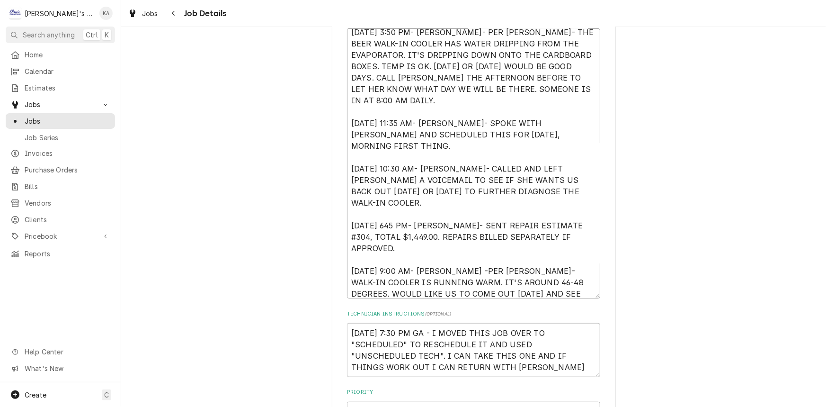
type textarea "8/8/2025 3:50 PM- SARAH- PER KATIE- THE BEER WALK-IN COOLER HAS WATER DRIPPING …"
type textarea "x"
type textarea "8/8/2025 3:50 PM- SARAH- PER KATIE- THE BEER WALK-IN COOLER HAS WATER DRIPPING …"
type textarea "x"
type textarea "8/8/2025 3:50 PM- SARAH- PER KATIE- THE BEER WALK-IN COOLER HAS WATER DRIPPING …"
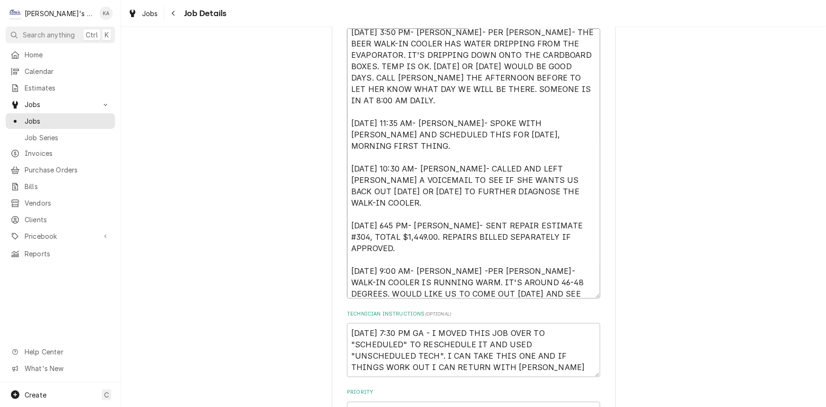
type textarea "x"
type textarea "8/8/2025 3:50 PM- SARAH- PER KATIE- THE BEER WALK-IN COOLER HAS WATER DRIPPING …"
type textarea "x"
type textarea "8/8/2025 3:50 PM- SARAH- PER KATIE- THE BEER WALK-IN COOLER HAS WATER DRIPPING …"
type textarea "x"
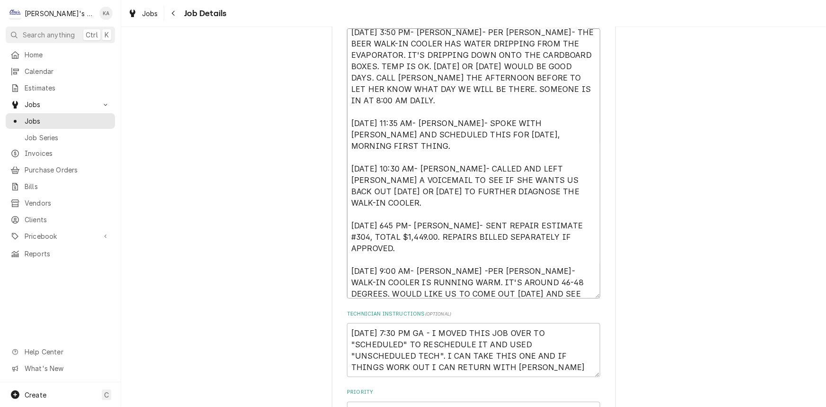
type textarea "8/8/2025 3:50 PM- SARAH- PER KATIE- THE BEER WALK-IN COOLER HAS WATER DRIPPING …"
type textarea "x"
type textarea "8/8/2025 3:50 PM- SARAH- PER KATIE- THE BEER WALK-IN COOLER HAS WATER DRIPPING …"
type textarea "x"
type textarea "8/8/2025 3:50 PM- SARAH- PER KATIE- THE BEER WALK-IN COOLER HAS WATER DRIPPING …"
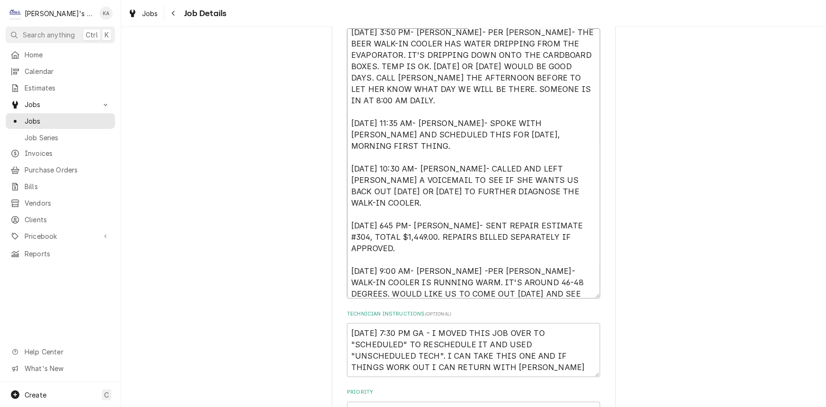
type textarea "x"
type textarea "8/8/2025 3:50 PM- SARAH- PER KATIE- THE BEER WALK-IN COOLER HAS WATER DRIPPING …"
type textarea "x"
type textarea "8/8/2025 3:50 PM- SARAH- PER KATIE- THE BEER WALK-IN COOLER HAS WATER DRIPPING …"
type textarea "x"
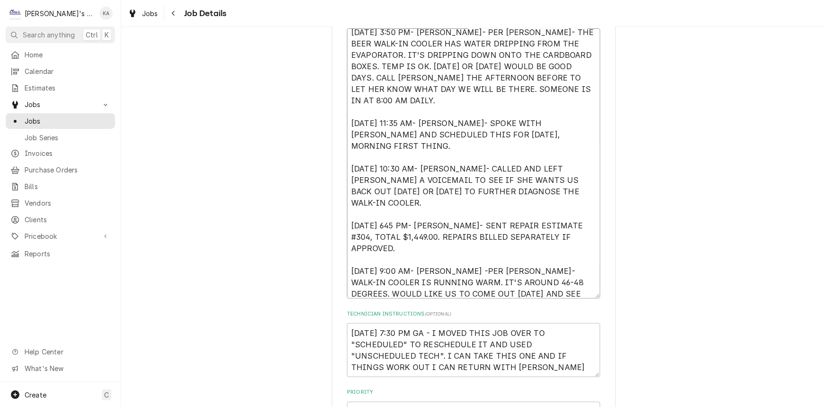
type textarea "8/8/2025 3:50 PM- SARAH- PER KATIE- THE BEER WALK-IN COOLER HAS WATER DRIPPING …"
type textarea "x"
type textarea "8/8/2025 3:50 PM- SARAH- PER KATIE- THE BEER WALK-IN COOLER HAS WATER DRIPPING …"
type textarea "x"
type textarea "8/8/2025 3:50 PM- SARAH- PER KATIE- THE BEER WALK-IN COOLER HAS WATER DRIPPING …"
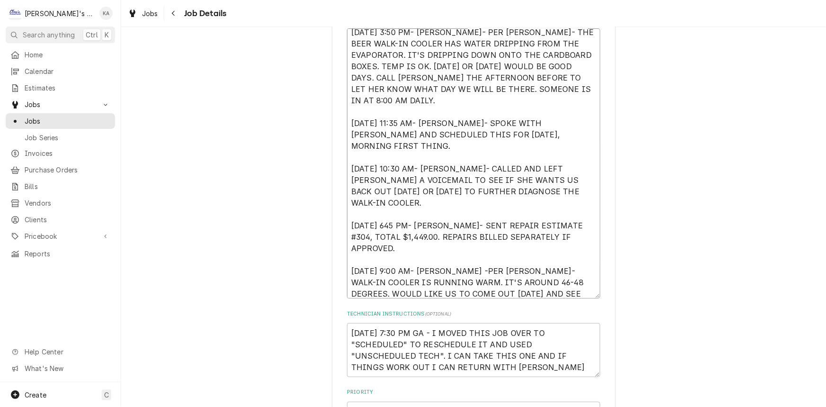
type textarea "x"
type textarea "8/8/2025 3:50 PM- SARAH- PER KATIE- THE BEER WALK-IN COOLER HAS WATER DRIPPING …"
type textarea "x"
type textarea "8/8/2025 3:50 PM- SARAH- PER KATIE- THE BEER WALK-IN COOLER HAS WATER DRIPPING …"
type textarea "x"
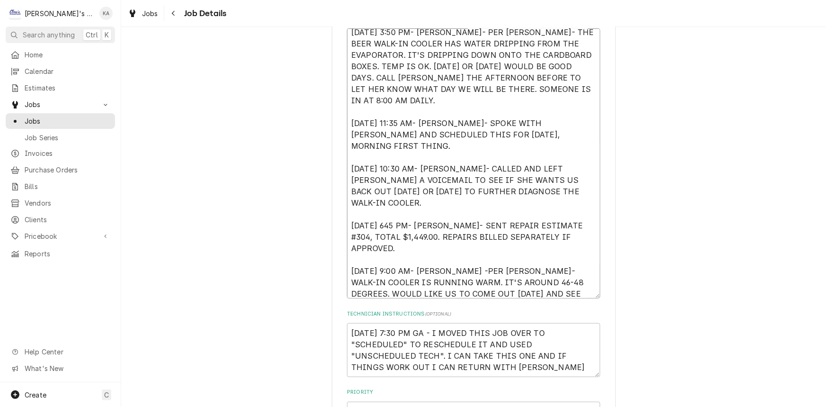
type textarea "8/8/2025 3:50 PM- SARAH- PER KATIE- THE BEER WALK-IN COOLER HAS WATER DRIPPING …"
type textarea "x"
type textarea "8/8/2025 3:50 PM- SARAH- PER KATIE- THE BEER WALK-IN COOLER HAS WATER DRIPPING …"
type textarea "x"
type textarea "8/8/2025 3:50 PM- SARAH- PER KATIE- THE BEER WALK-IN COOLER HAS WATER DRIPPING …"
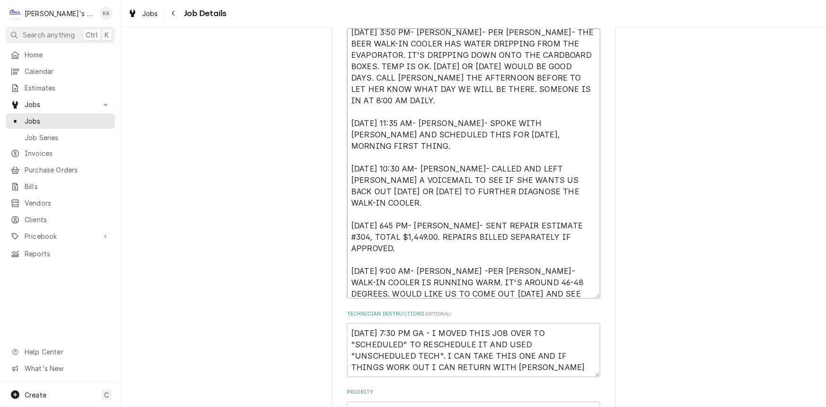
type textarea "x"
type textarea "8/8/2025 3:50 PM- SARAH- PER KATIE- THE BEER WALK-IN COOLER HAS WATER DRIPPING …"
type textarea "x"
type textarea "8/8/2025 3:50 PM- SARAH- PER KATIE- THE BEER WALK-IN COOLER HAS WATER DRIPPING …"
type textarea "x"
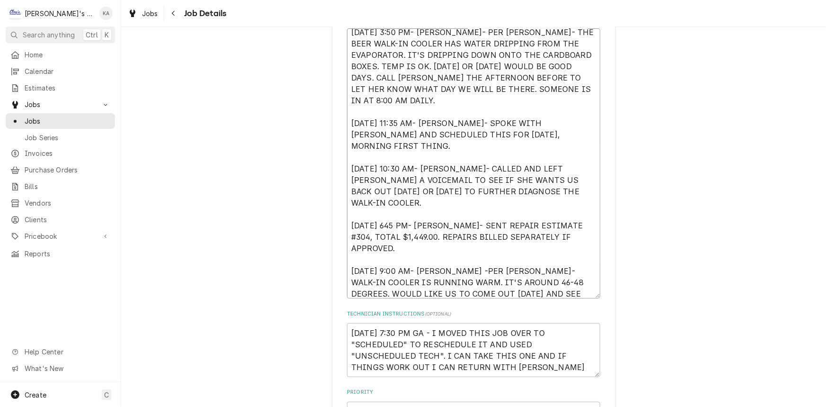
type textarea "8/8/2025 3:50 PM- SARAH- PER KATIE- THE BEER WALK-IN COOLER HAS WATER DRIPPING …"
type textarea "x"
type textarea "8/8/2025 3:50 PM- SARAH- PER KATIE- THE BEER WALK-IN COOLER HAS WATER DRIPPING …"
type textarea "x"
type textarea "8/8/2025 3:50 PM- SARAH- PER KATIE- THE BEER WALK-IN COOLER HAS WATER DRIPPING …"
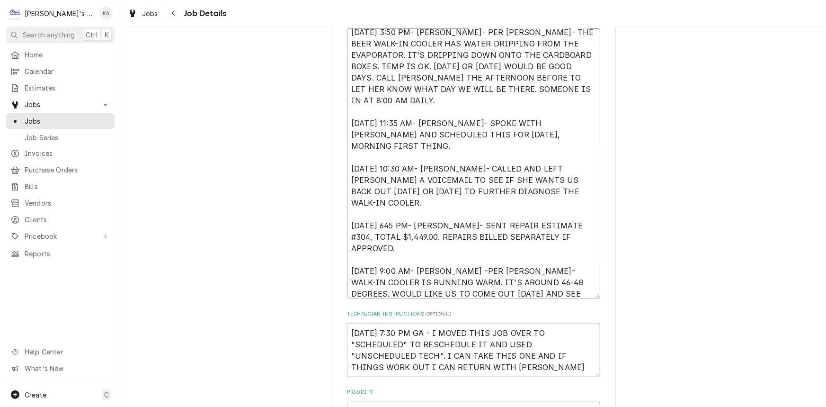
type textarea "x"
type textarea "8/8/2025 3:50 PM- SARAH- PER KATIE- THE BEER WALK-IN COOLER HAS WATER DRIPPING …"
type textarea "x"
type textarea "8/8/2025 3:50 PM- SARAH- PER KATIE- THE BEER WALK-IN COOLER HAS WATER DRIPPING …"
type textarea "x"
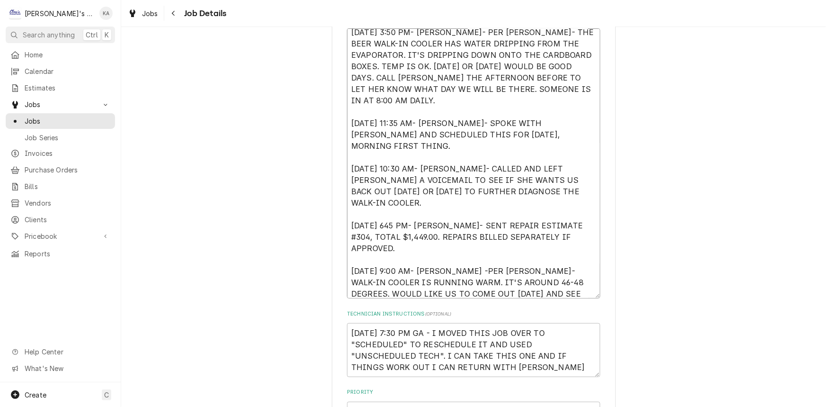
type textarea "8/8/2025 3:50 PM- SARAH- PER KATIE- THE BEER WALK-IN COOLER HAS WATER DRIPPING …"
type textarea "x"
type textarea "8/8/2025 3:50 PM- SARAH- PER KATIE- THE BEER WALK-IN COOLER HAS WATER DRIPPING …"
type textarea "x"
type textarea "8/8/2025 3:50 PM- SARAH- PER KATIE- THE BEER WALK-IN COOLER HAS WATER DRIPPING …"
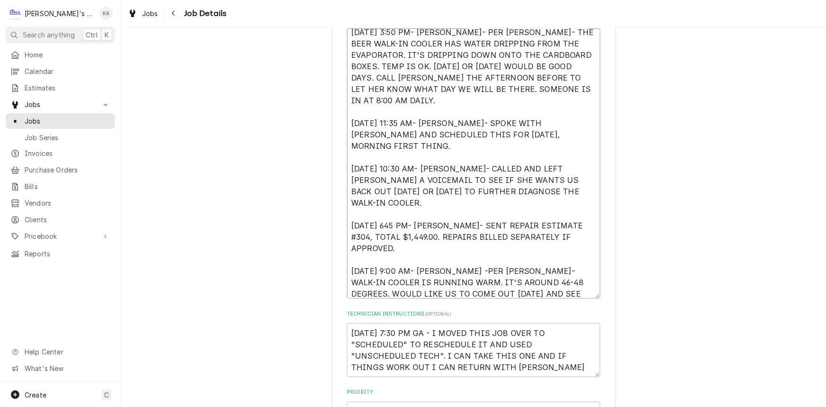
type textarea "x"
type textarea "8/8/2025 3:50 PM- SARAH- PER KATIE- THE BEER WALK-IN COOLER HAS WATER DRIPPING …"
type textarea "x"
type textarea "8/8/2025 3:50 PM- SARAH- PER KATIE- THE BEER WALK-IN COOLER HAS WATER DRIPPING …"
type textarea "x"
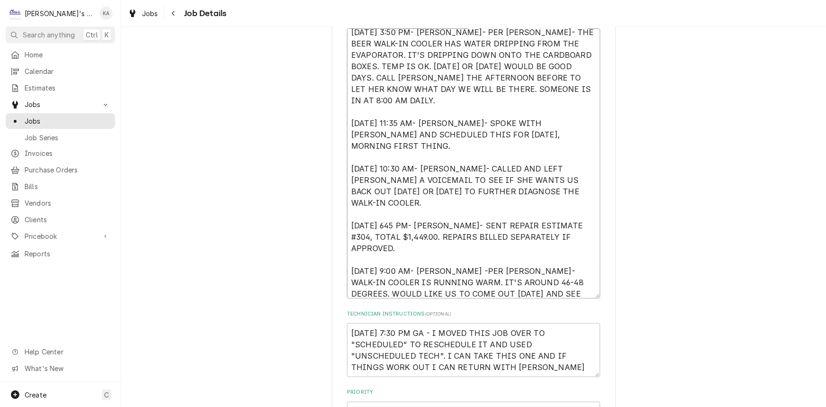
type textarea "8/8/2025 3:50 PM- SARAH- PER KATIE- THE BEER WALK-IN COOLER HAS WATER DRIPPING …"
type textarea "x"
type textarea "8/8/2025 3:50 PM- SARAH- PER KATIE- THE BEER WALK-IN COOLER HAS WATER DRIPPING …"
type textarea "x"
type textarea "8/8/2025 3:50 PM- SARAH- PER KATIE- THE BEER WALK-IN COOLER HAS WATER DRIPPING …"
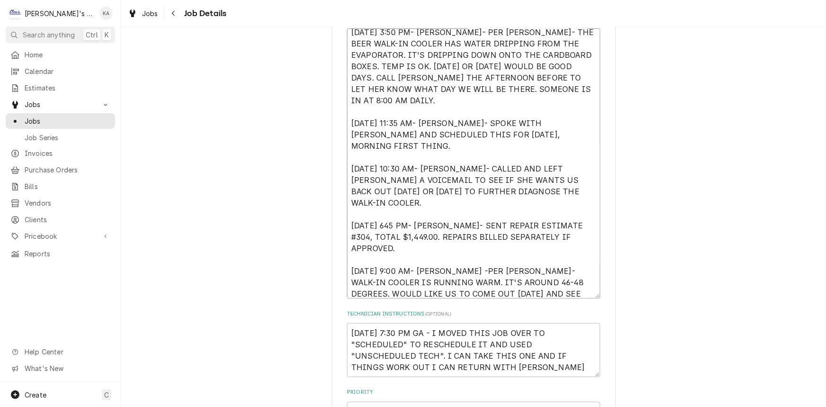
type textarea "x"
type textarea "8/8/2025 3:50 PM- SARAH- PER KATIE- THE BEER WALK-IN COOLER HAS WATER DRIPPING …"
type textarea "x"
type textarea "8/8/2025 3:50 PM- SARAH- PER KATIE- THE BEER WALK-IN COOLER HAS WATER DRIPPING …"
type textarea "x"
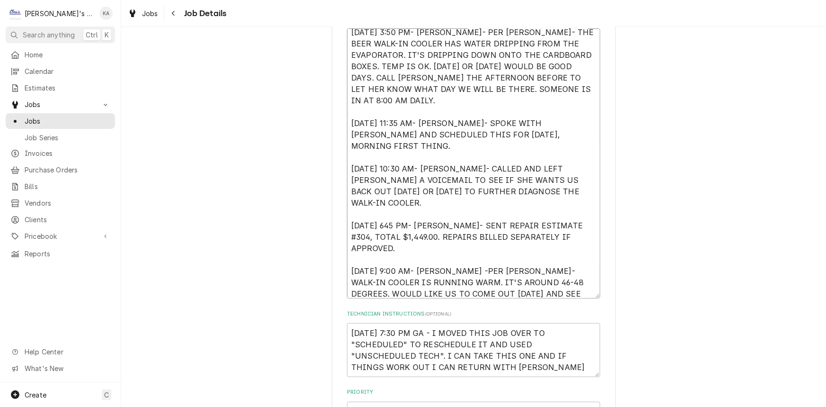
type textarea "8/8/2025 3:50 PM- SARAH- PER KATIE- THE BEER WALK-IN COOLER HAS WATER DRIPPING …"
type textarea "x"
type textarea "8/8/2025 3:50 PM- SARAH- PER KATIE- THE BEER WALK-IN COOLER HAS WATER DRIPPING …"
type textarea "x"
type textarea "8/8/2025 3:50 PM- SARAH- PER KATIE- THE BEER WALK-IN COOLER HAS WATER DRIPPING …"
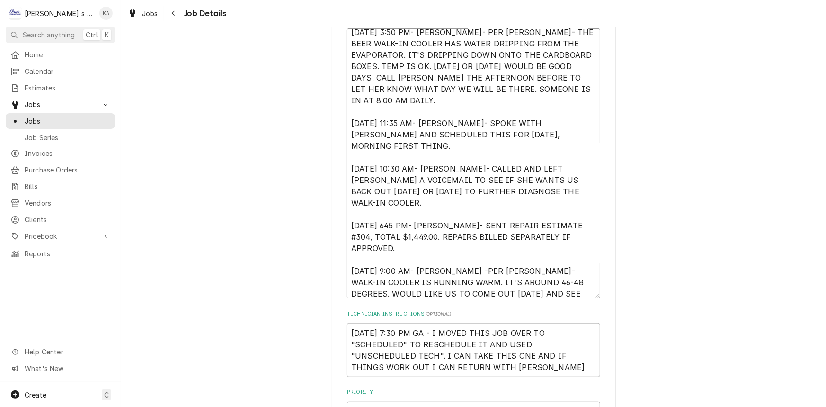
type textarea "x"
type textarea "8/8/2025 3:50 PM- SARAH- PER KATIE- THE BEER WALK-IN COOLER HAS WATER DRIPPING …"
type textarea "x"
type textarea "8/8/2025 3:50 PM- SARAH- PER KATIE- THE BEER WALK-IN COOLER HAS WATER DRIPPING …"
type textarea "x"
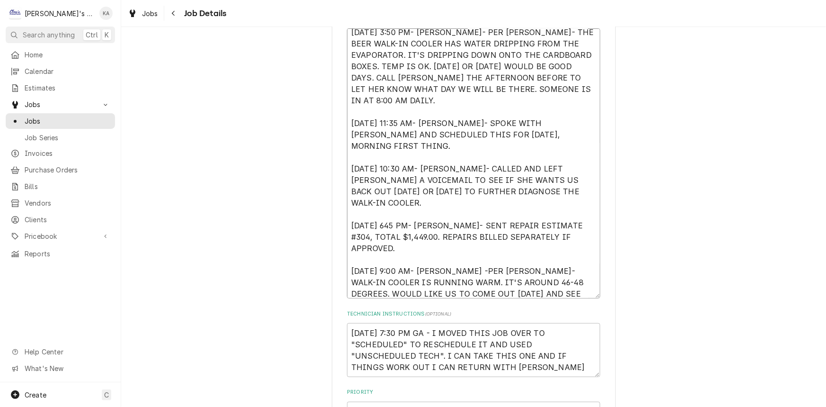
type textarea "8/8/2025 3:50 PM- SARAH- PER KATIE- THE BEER WALK-IN COOLER HAS WATER DRIPPING …"
type textarea "x"
type textarea "8/8/2025 3:50 PM- SARAH- PER KATIE- THE BEER WALK-IN COOLER HAS WATER DRIPPING …"
type textarea "x"
type textarea "8/8/2025 3:50 PM- SARAH- PER KATIE- THE BEER WALK-IN COOLER HAS WATER DRIPPING …"
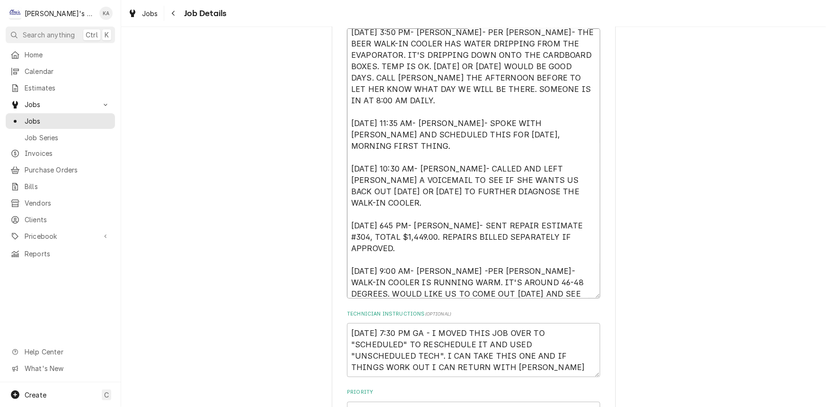
type textarea "x"
type textarea "8/8/2025 3:50 PM- SARAH- PER KATIE- THE BEER WALK-IN COOLER HAS WATER DRIPPING …"
type textarea "x"
type textarea "8/8/2025 3:50 PM- SARAH- PER KATIE- THE BEER WALK-IN COOLER HAS WATER DRIPPING …"
type textarea "x"
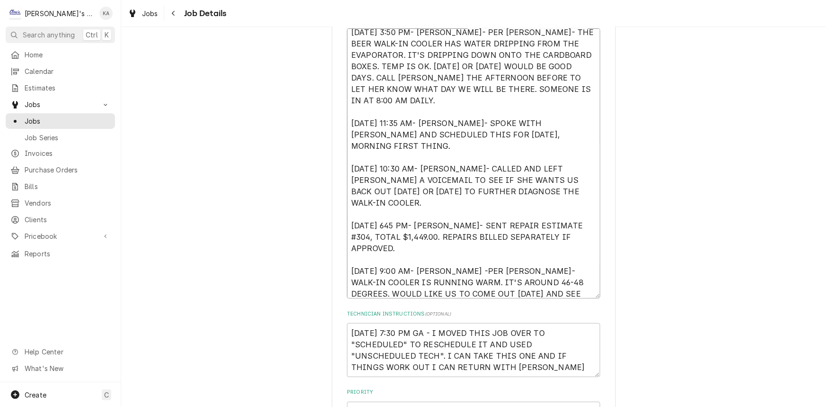
type textarea "8/8/2025 3:50 PM- SARAH- PER KATIE- THE BEER WALK-IN COOLER HAS WATER DRIPPING …"
type textarea "x"
type textarea "8/8/2025 3:50 PM- SARAH- PER KATIE- THE BEER WALK-IN COOLER HAS WATER DRIPPING …"
type textarea "x"
type textarea "8/8/2025 3:50 PM- SARAH- PER KATIE- THE BEER WALK-IN COOLER HAS WATER DRIPPING …"
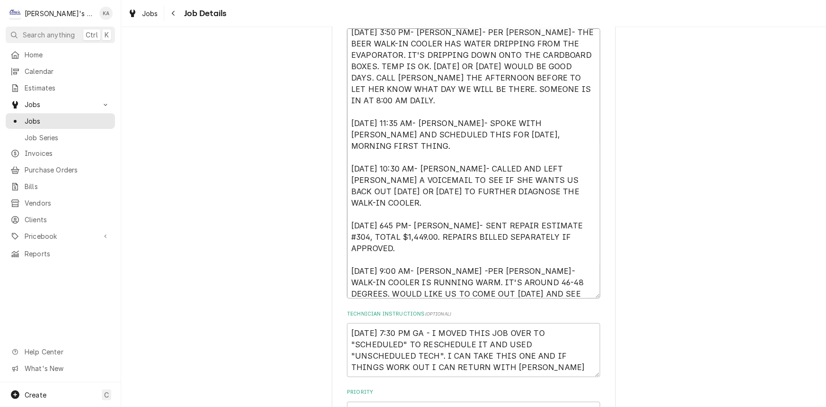
type textarea "x"
type textarea "8/8/2025 3:50 PM- SARAH- PER KATIE- THE BEER WALK-IN COOLER HAS WATER DRIPPING …"
type textarea "x"
type textarea "8/8/2025 3:50 PM- SARAH- PER KATIE- THE BEER WALK-IN COOLER HAS WATER DRIPPING …"
type textarea "x"
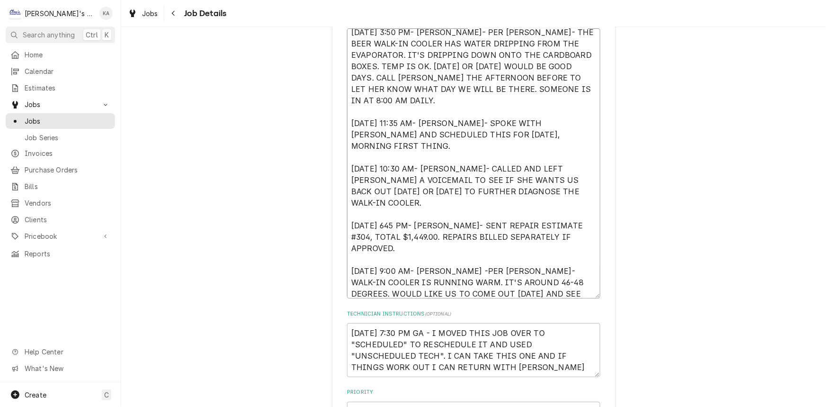
type textarea "8/8/2025 3:50 PM- SARAH- PER KATIE- THE BEER WALK-IN COOLER HAS WATER DRIPPING …"
type textarea "x"
type textarea "8/8/2025 3:50 PM- SARAH- PER KATIE- THE BEER WALK-IN COOLER HAS WATER DRIPPING …"
type textarea "x"
type textarea "8/8/2025 3:50 PM- SARAH- PER KATIE- THE BEER WALK-IN COOLER HAS WATER DRIPPING …"
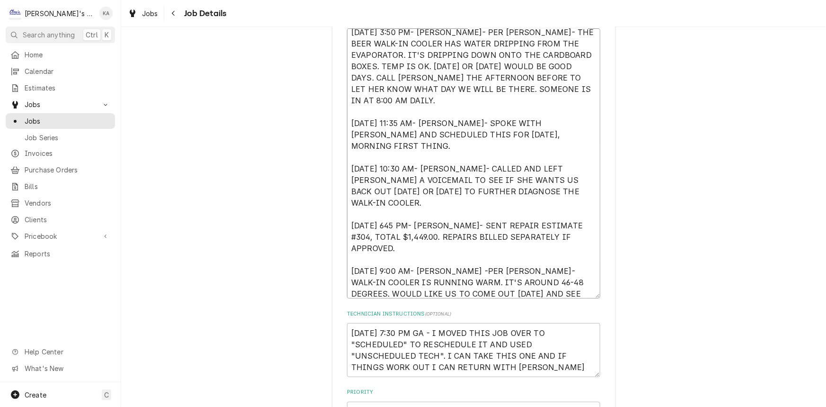
type textarea "x"
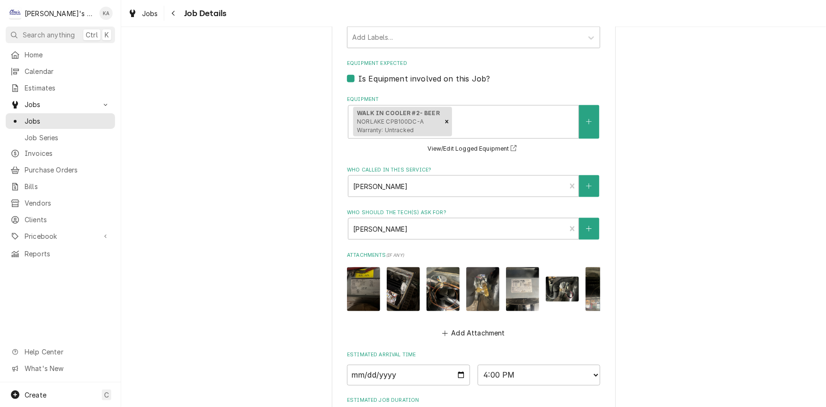
scroll to position [758, 0]
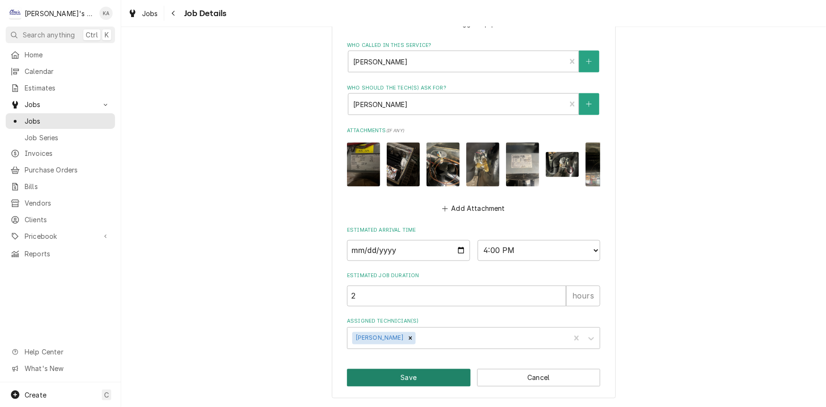
type textarea "8/8/2025 3:50 PM- SARAH- PER KATIE- THE BEER WALK-IN COOLER HAS WATER DRIPPING …"
click at [414, 384] on button "Save" at bounding box center [409, 378] width 124 height 18
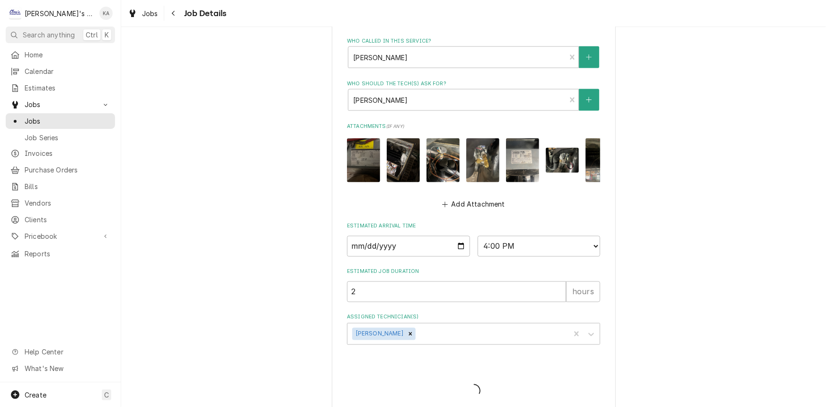
type textarea "x"
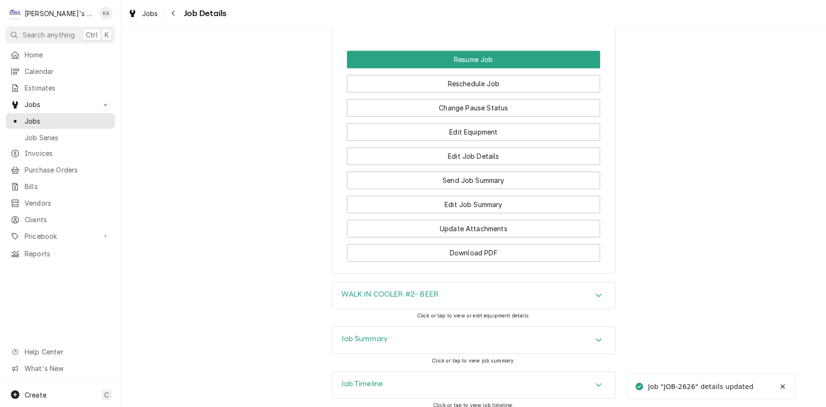
scroll to position [1334, 0]
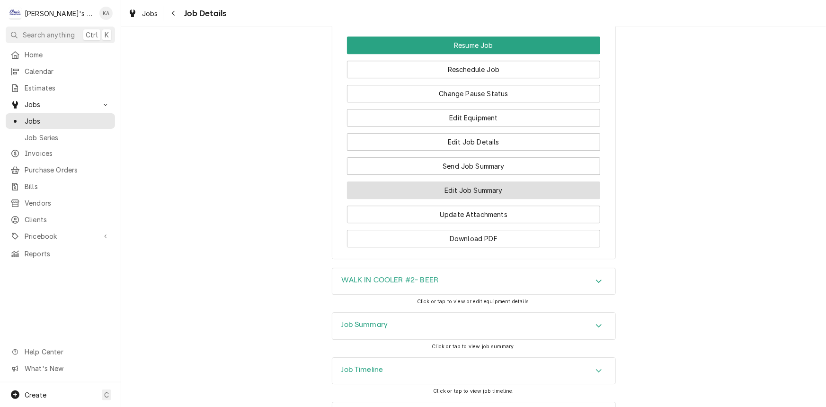
click at [450, 199] on button "Edit Job Summary" at bounding box center [473, 190] width 253 height 18
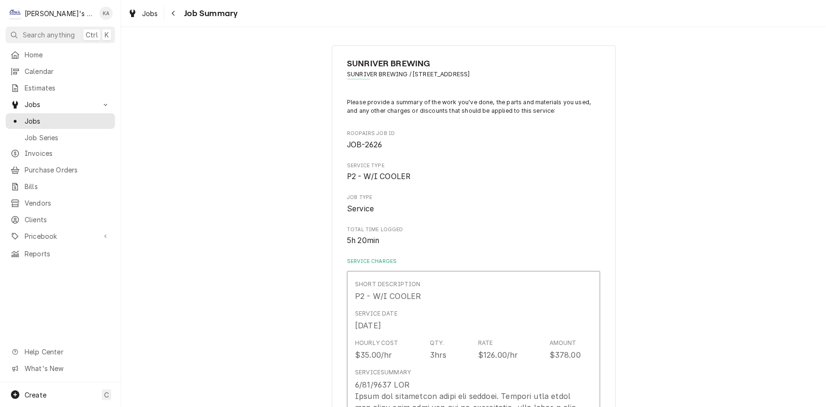
type textarea "x"
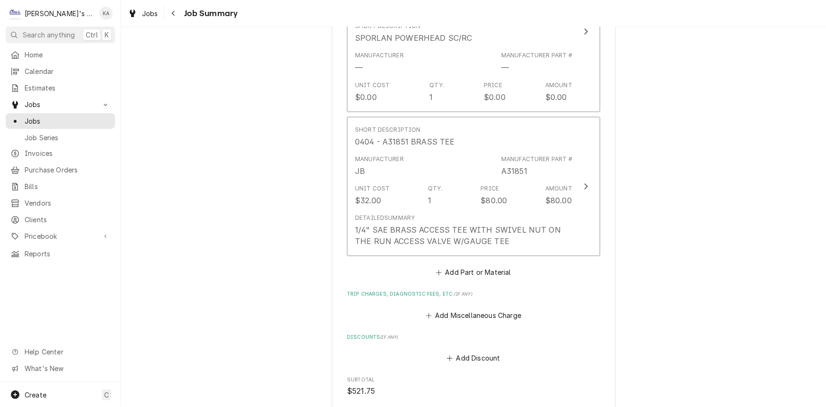
scroll to position [989, 0]
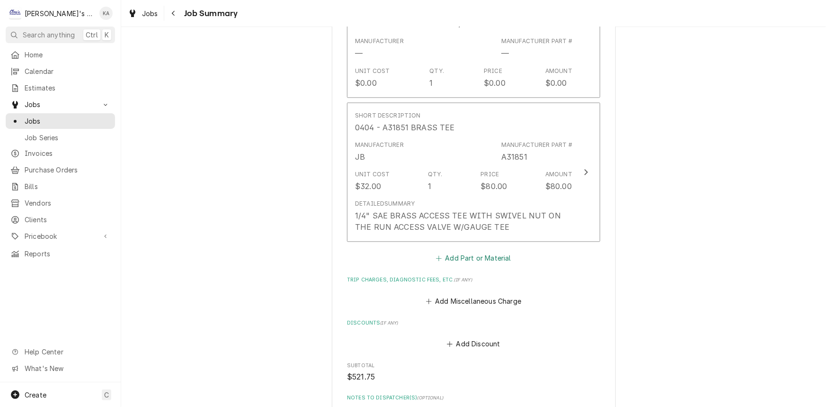
click at [465, 253] on button "Add Part or Material" at bounding box center [474, 257] width 78 height 13
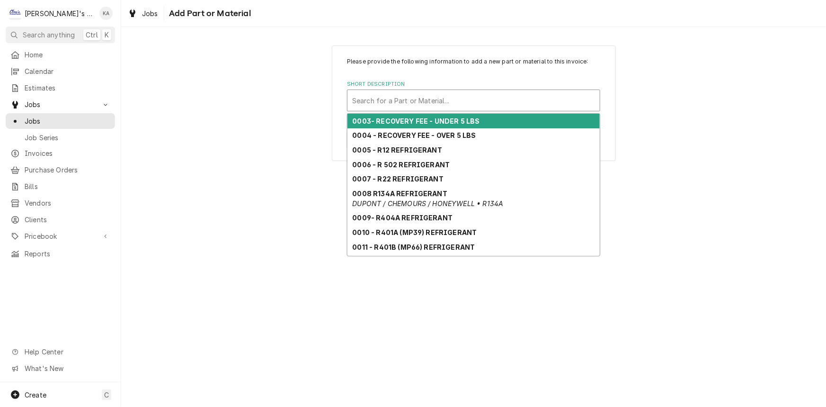
click at [423, 100] on div "Short Description" at bounding box center [473, 100] width 243 height 17
